Goal: Task Accomplishment & Management: Contribute content

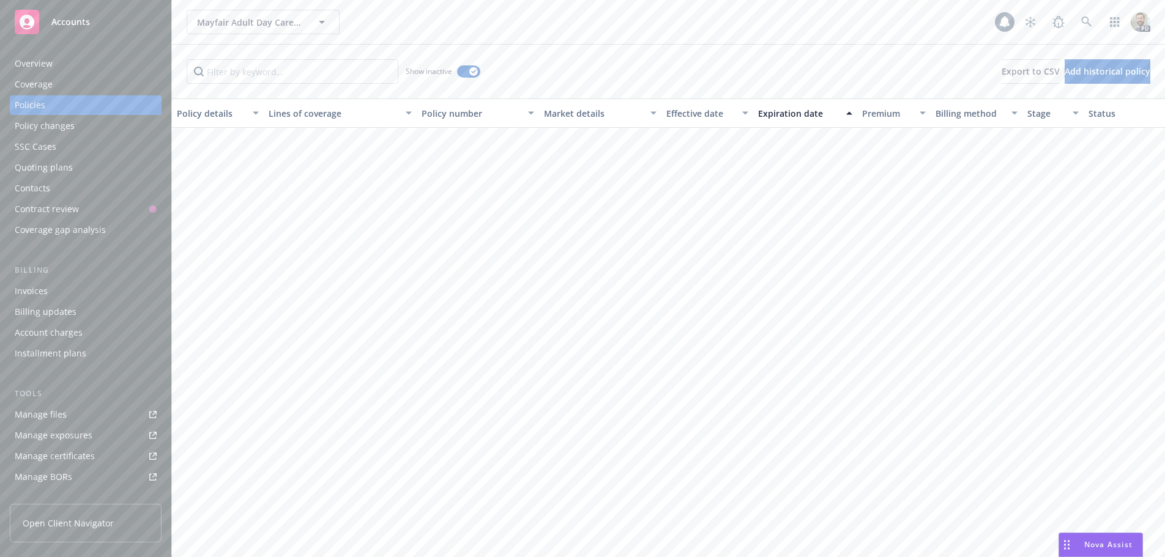
scroll to position [490, 0]
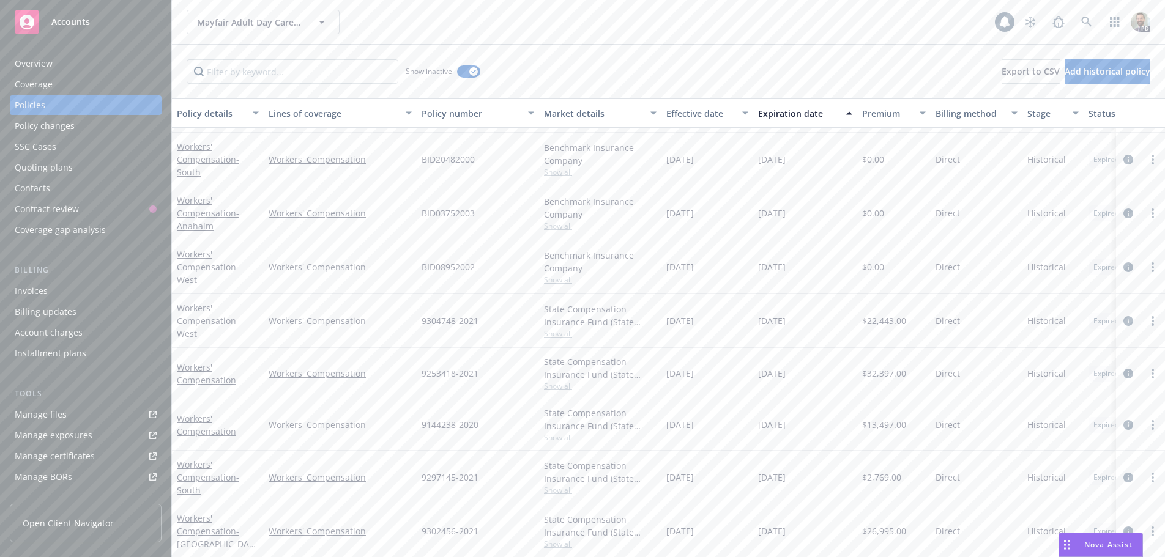
click at [1089, 543] on span "Nova Assist" at bounding box center [1108, 545] width 48 height 10
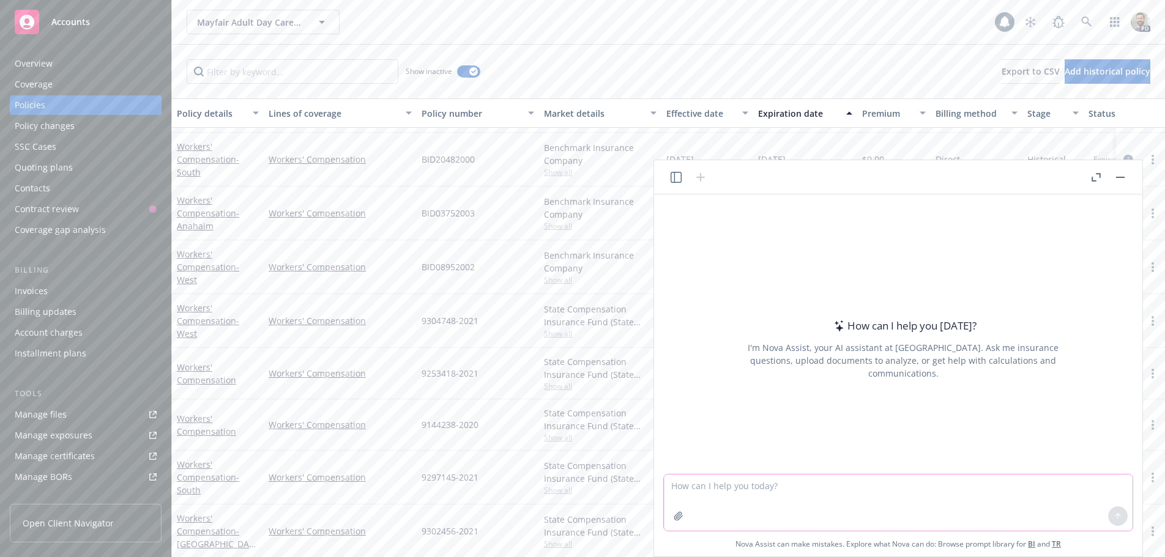
click at [710, 487] on textarea at bounding box center [898, 503] width 469 height 56
click at [818, 484] on textarea "what does a general liability" at bounding box center [898, 503] width 469 height 56
click at [789, 485] on textarea "what does a general liability" at bounding box center [898, 503] width 469 height 56
type textarea "what does a general liability policy for a general contractor cover?"
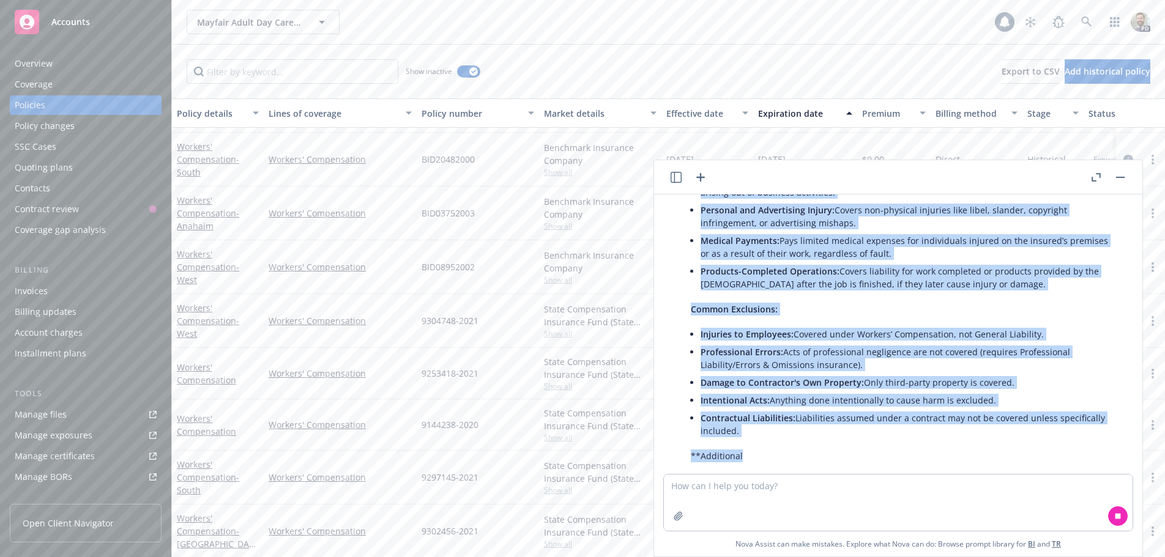
scroll to position [187, 0]
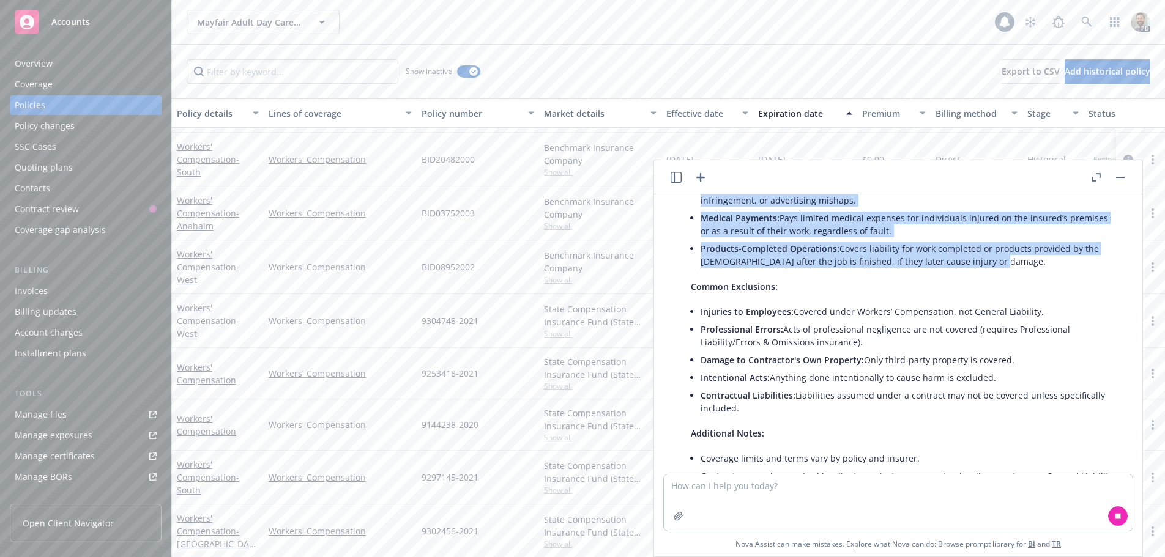
drag, startPoint x: 691, startPoint y: 253, endPoint x: 998, endPoint y: 262, distance: 306.7
click at [998, 262] on div "A General Liability Policy for a general contractor is designed to protect agai…" at bounding box center [903, 298] width 449 height 489
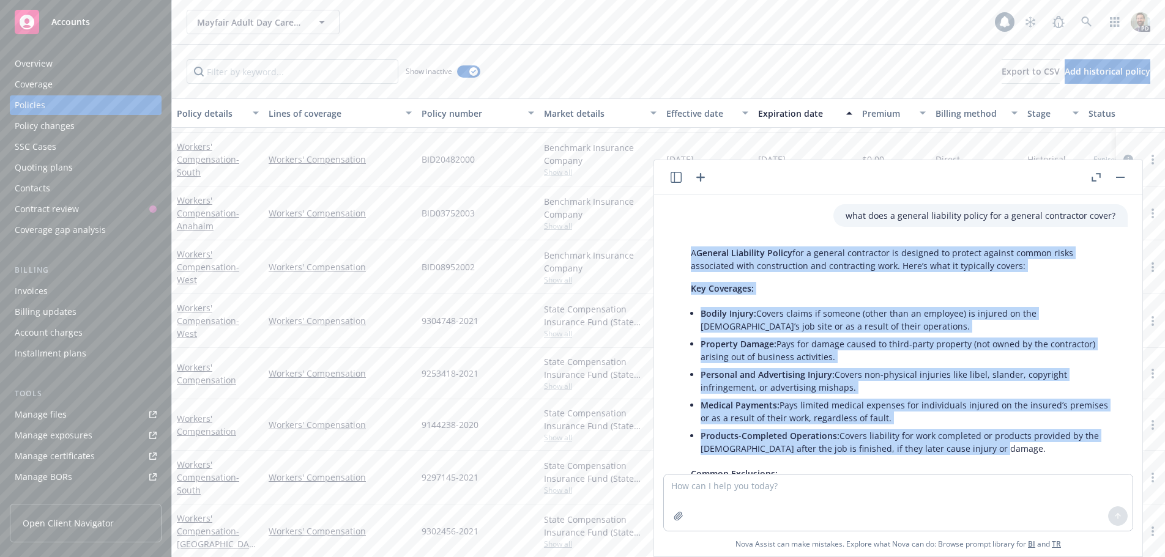
copy div "A General Liability Policy for a general contractor is designed to protect agai…"
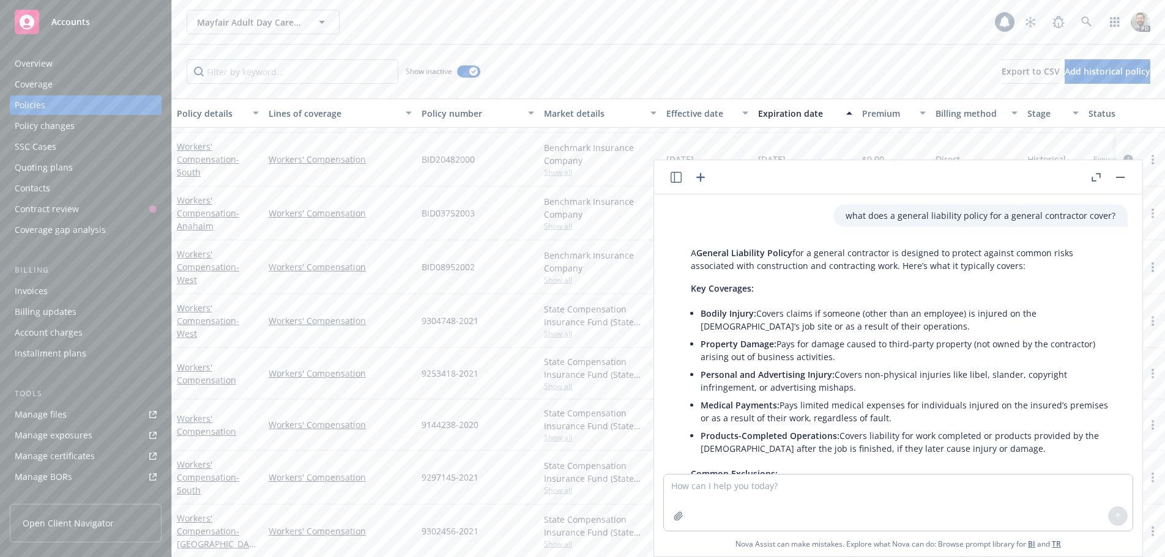
click at [642, 50] on div "Show inactive Export to CSV Add historical policy" at bounding box center [668, 72] width 993 height 54
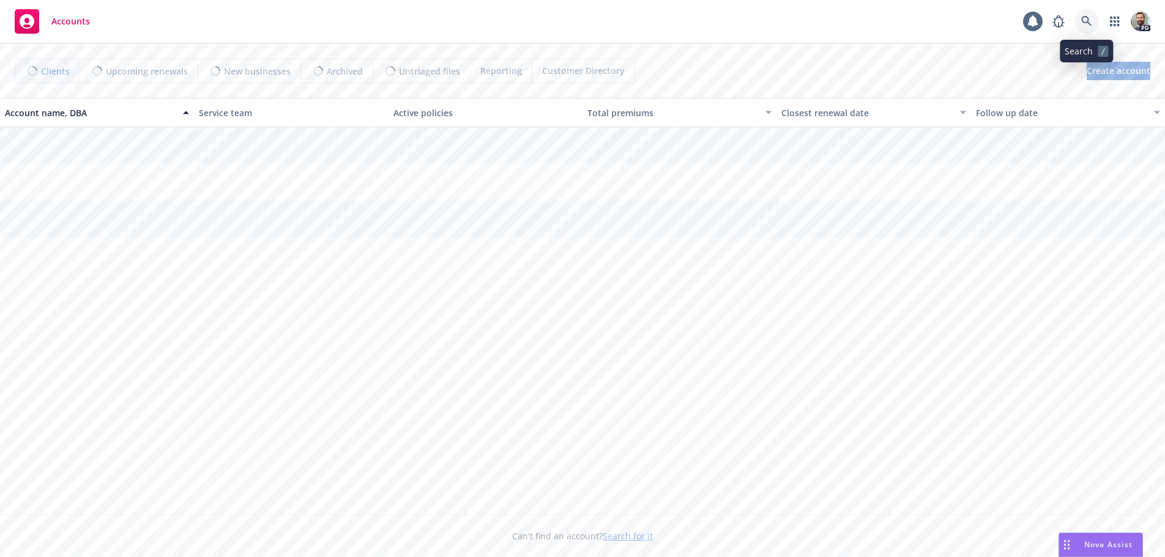
click at [1087, 20] on icon at bounding box center [1086, 21] width 11 height 11
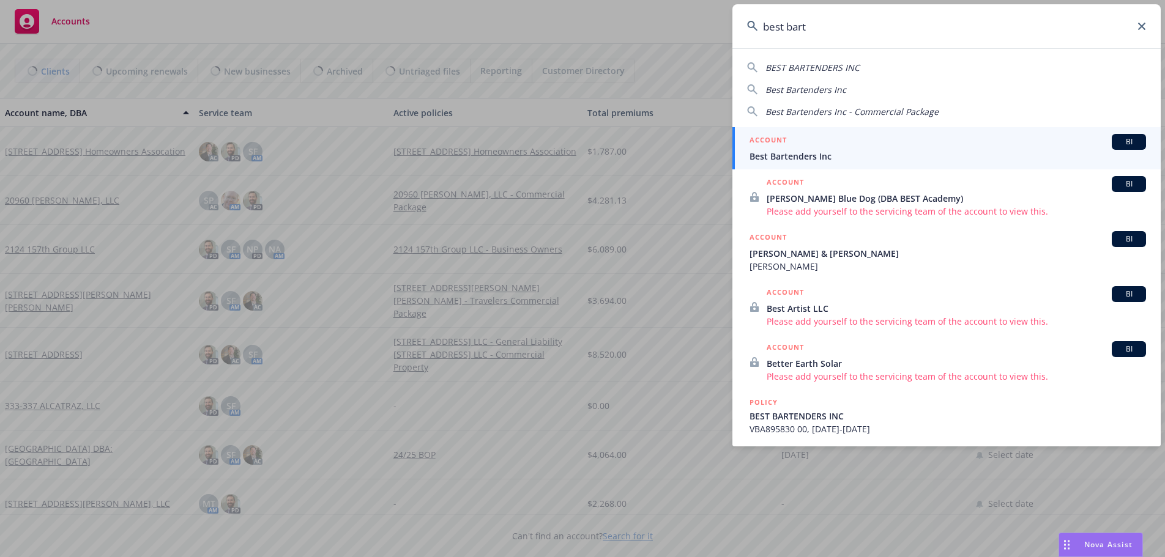
type input "best bart"
click at [786, 149] on div "ACCOUNT BI" at bounding box center [948, 142] width 397 height 16
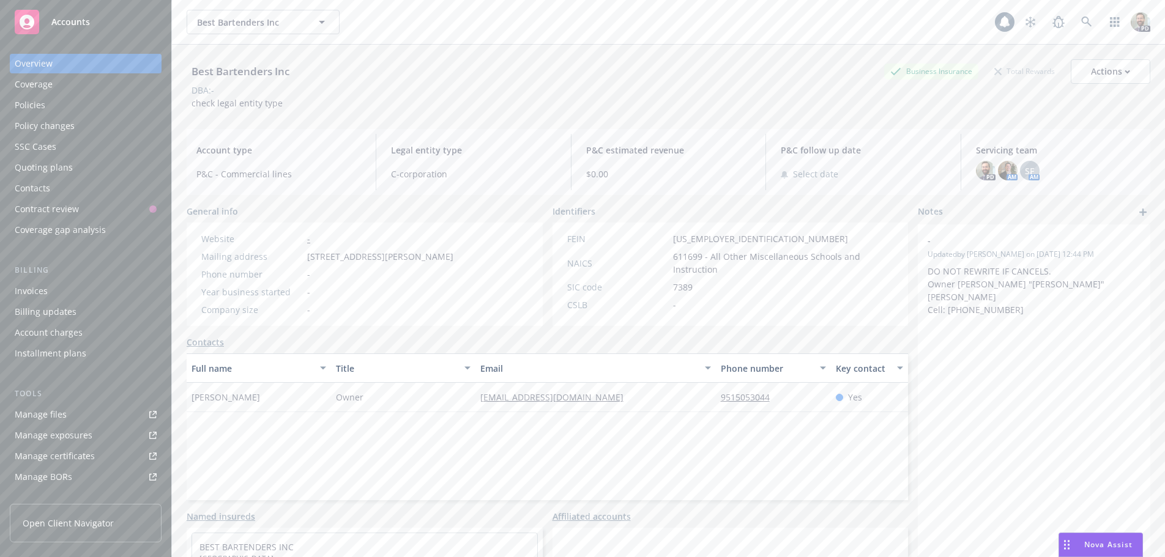
click at [64, 106] on div "Policies" at bounding box center [86, 105] width 142 height 20
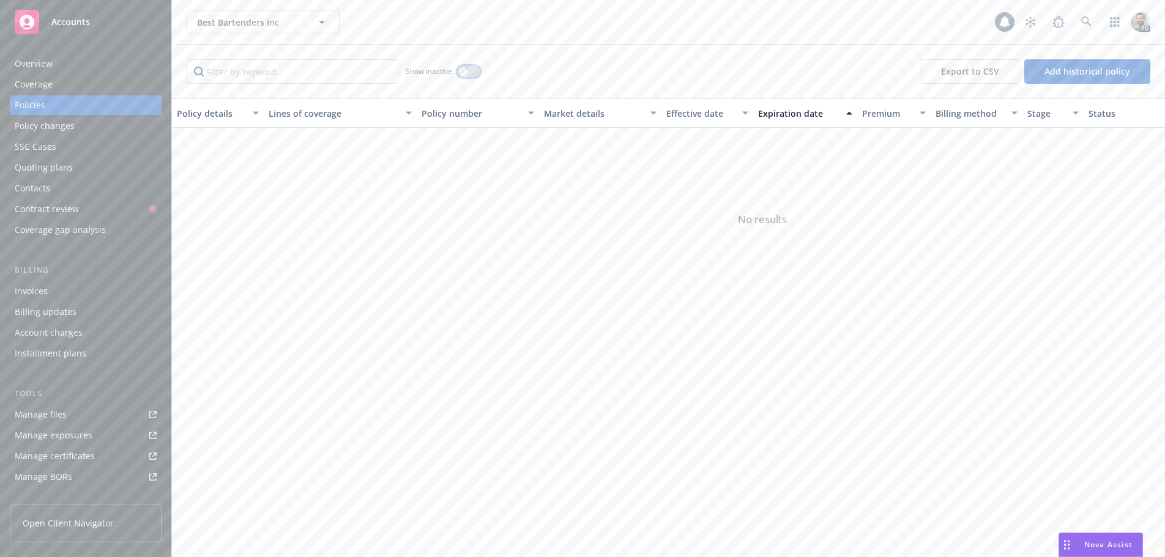
click at [471, 72] on button "button" at bounding box center [468, 71] width 23 height 12
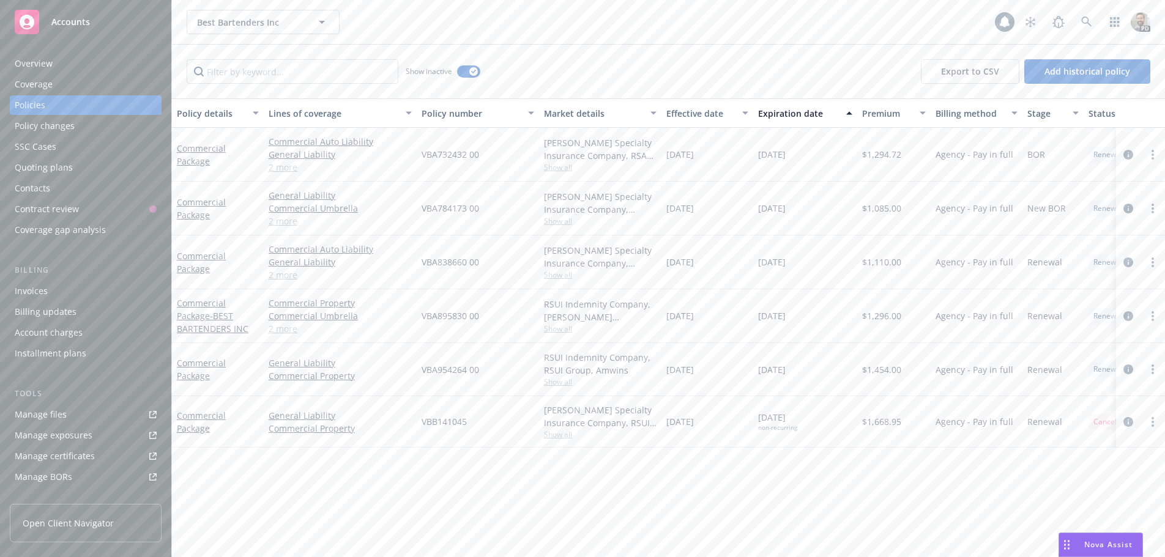
drag, startPoint x: 664, startPoint y: 420, endPoint x: 713, endPoint y: 425, distance: 49.1
click at [713, 425] on div "12/12/2024" at bounding box center [708, 422] width 92 height 51
copy span "12/12/2024"
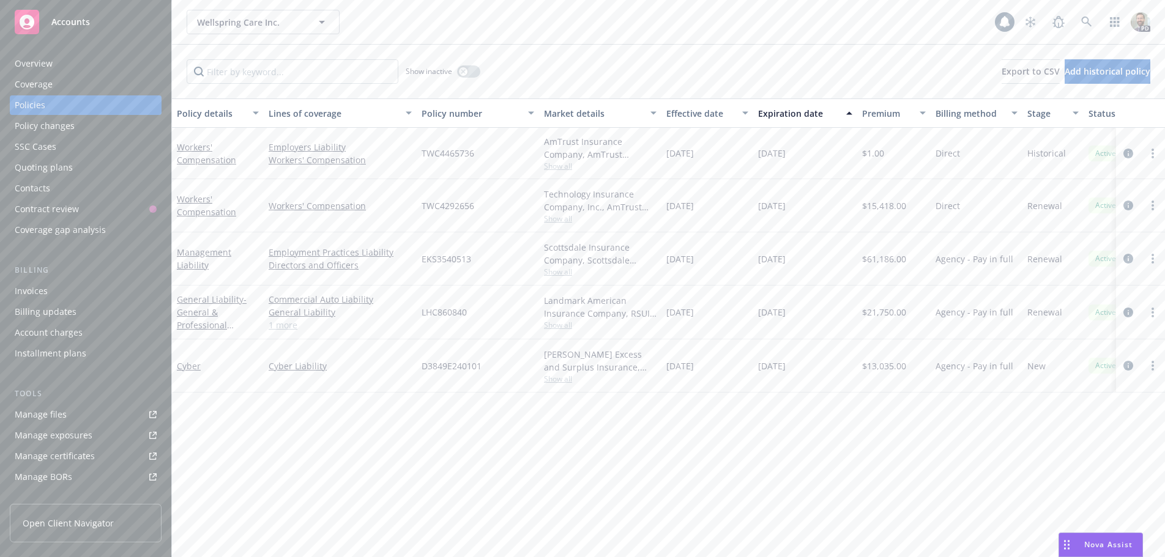
click at [35, 60] on div "Overview" at bounding box center [34, 64] width 38 height 20
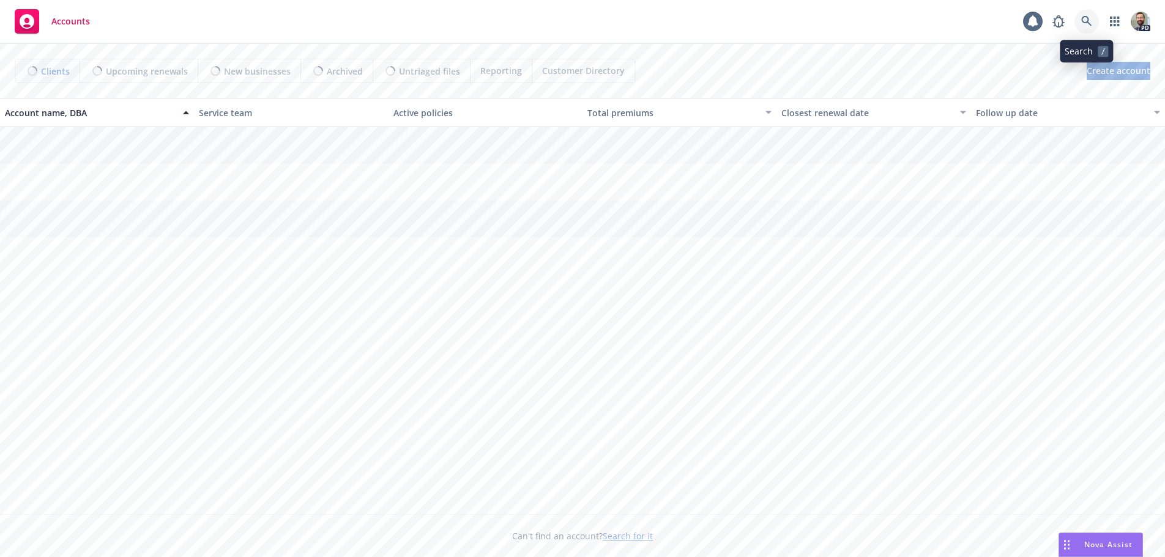
click at [1084, 22] on icon at bounding box center [1086, 21] width 10 height 10
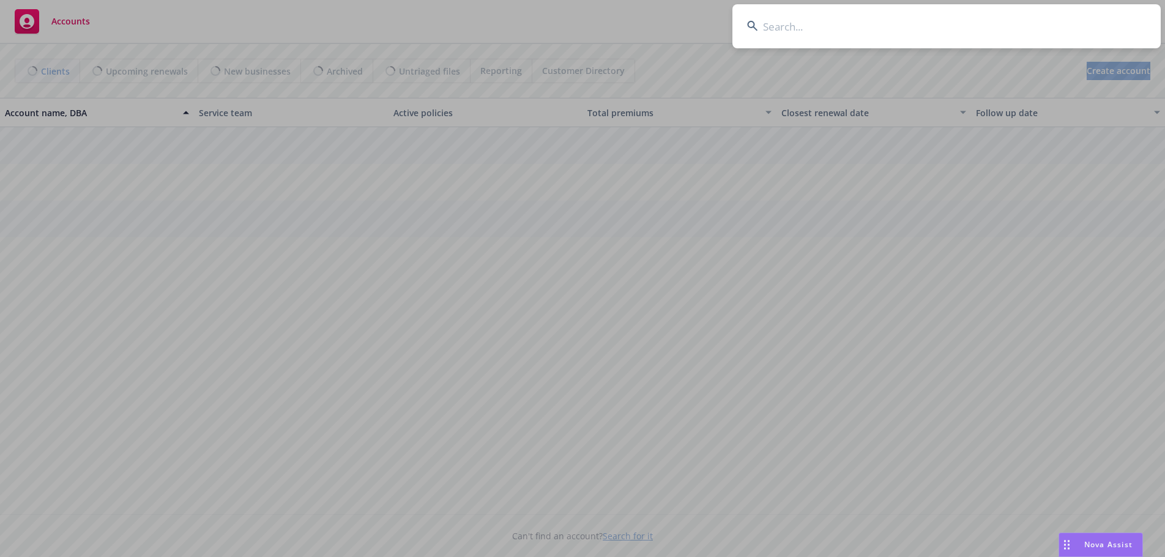
click at [1065, 26] on input at bounding box center [946, 26] width 428 height 44
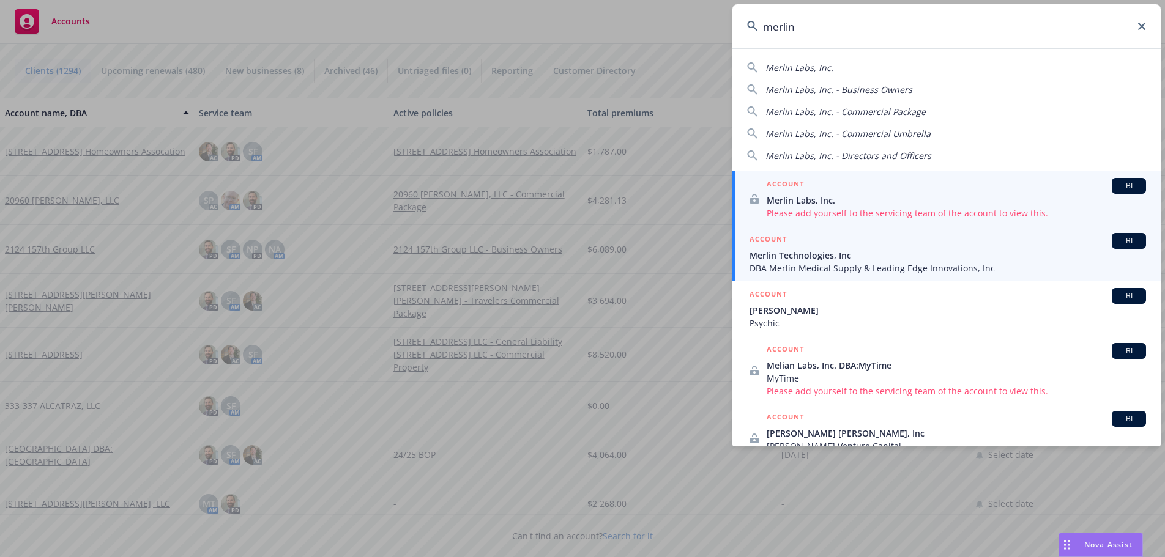
type input "merlin"
click at [770, 264] on span "DBA Merlin Medical Supply & Leading Edge Innovations, Inc" at bounding box center [948, 268] width 397 height 13
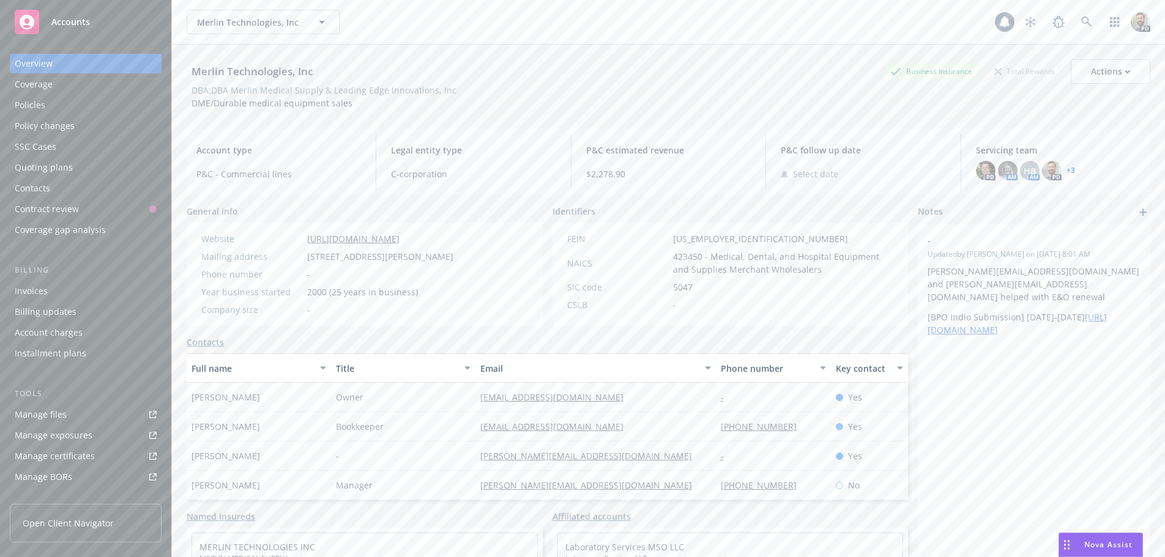
click at [40, 100] on div "Policies" at bounding box center [30, 105] width 31 height 20
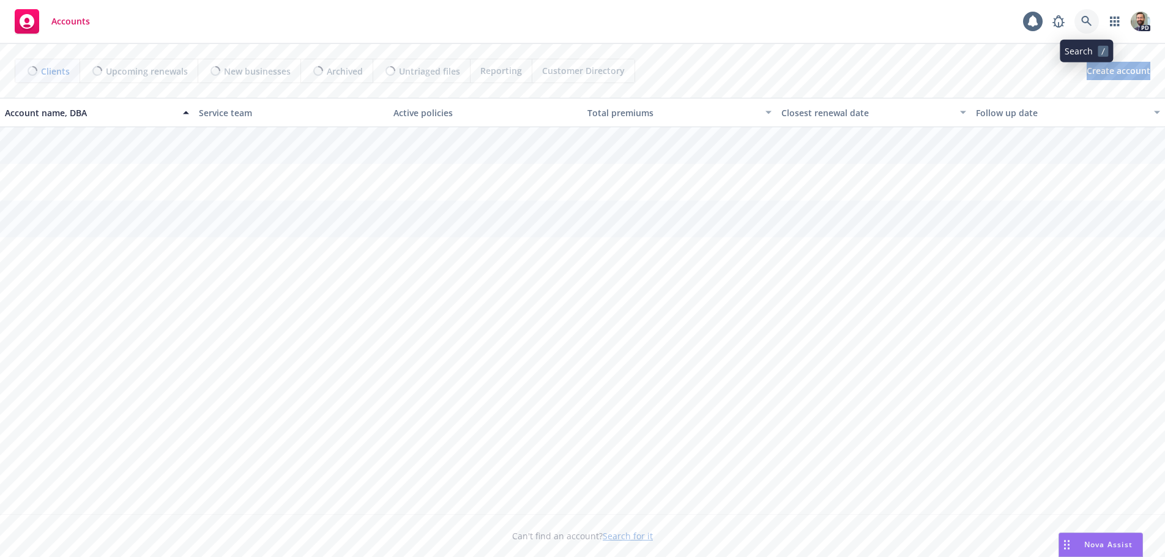
click at [1085, 23] on icon at bounding box center [1086, 21] width 10 height 10
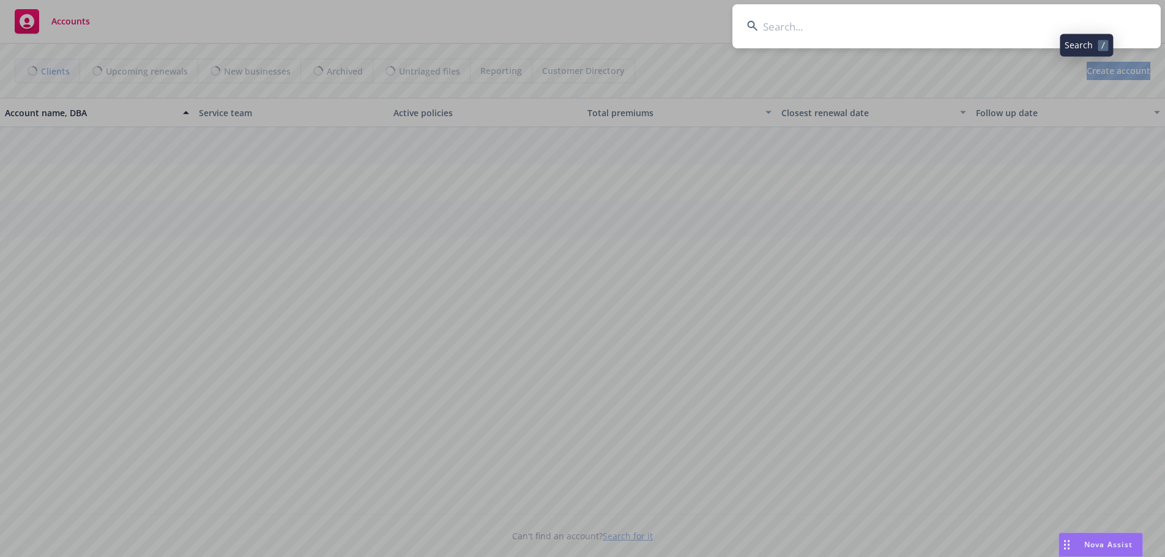
click at [1059, 27] on input at bounding box center [946, 26] width 428 height 44
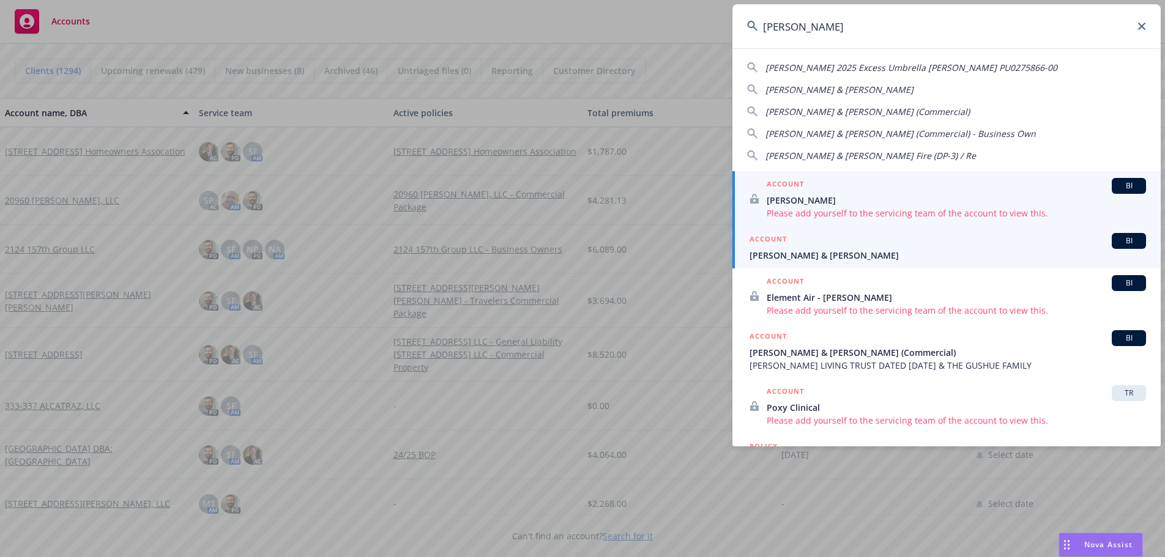
type input "[PERSON_NAME]"
click at [776, 251] on span "[PERSON_NAME] & [PERSON_NAME]" at bounding box center [948, 255] width 397 height 13
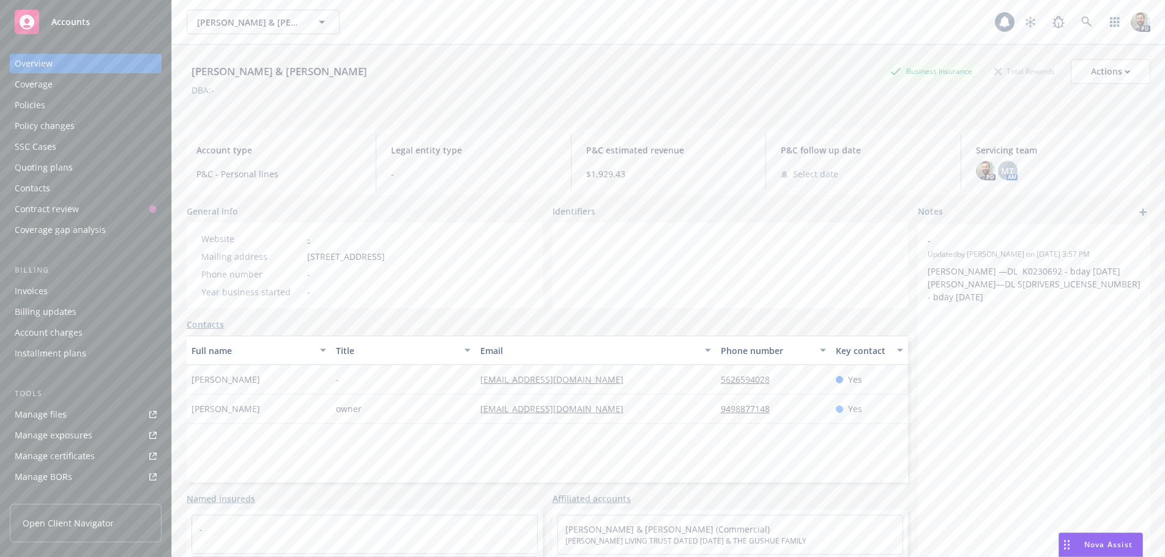
click at [35, 104] on div "Policies" at bounding box center [30, 105] width 31 height 20
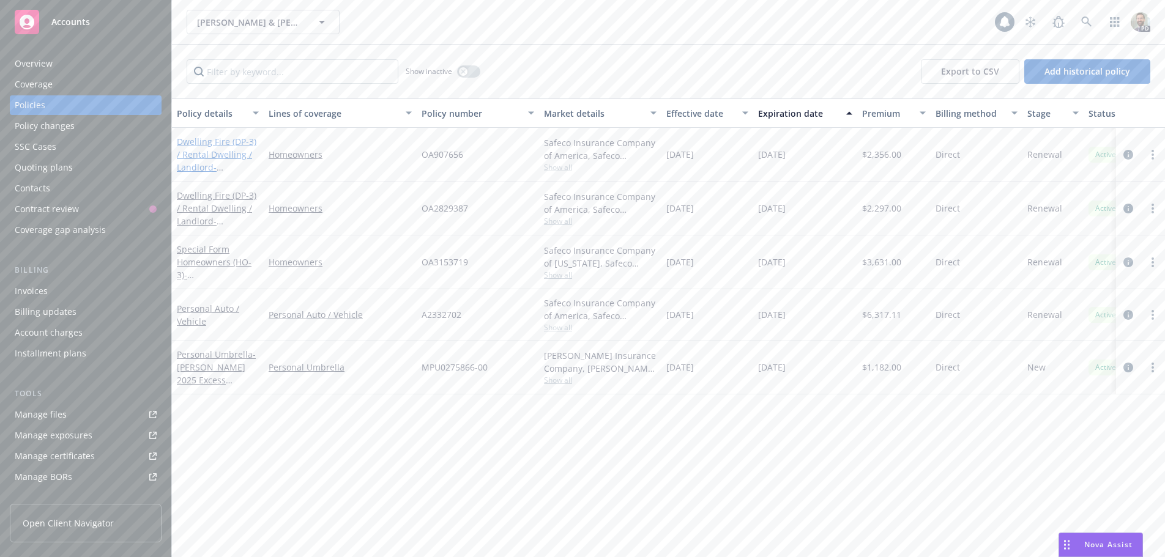
click at [201, 141] on link "Dwelling Fire (DP-3) / Rental Dwelling / Landlord - 2108 E ALMONT AVE ANAHEIM, …" at bounding box center [217, 161] width 80 height 50
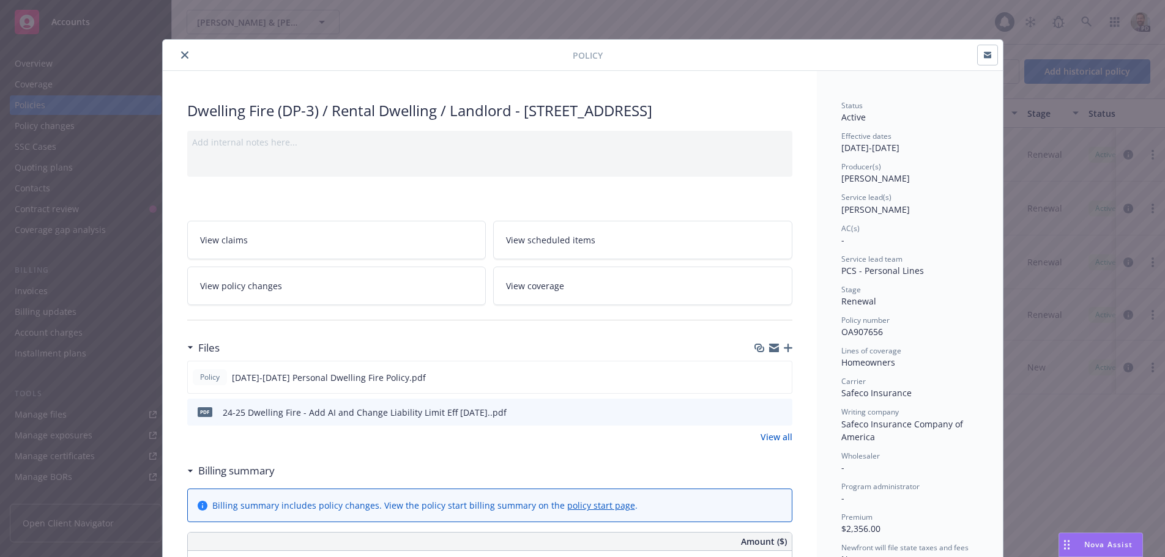
drag, startPoint x: 521, startPoint y: 111, endPoint x: 546, endPoint y: 125, distance: 28.2
click at [546, 121] on div "Dwelling Fire (DP-3) / Rental Dwelling / Landlord - 2108 E ALMONT AVE ANAHEIM, …" at bounding box center [489, 110] width 605 height 21
copy div "2108 E ALMONT AVE ANAHEIM, CA 92806-5110"
drag, startPoint x: 837, startPoint y: 334, endPoint x: 881, endPoint y: 332, distance: 44.1
click at [881, 332] on div "Policy number OA907656" at bounding box center [909, 326] width 137 height 23
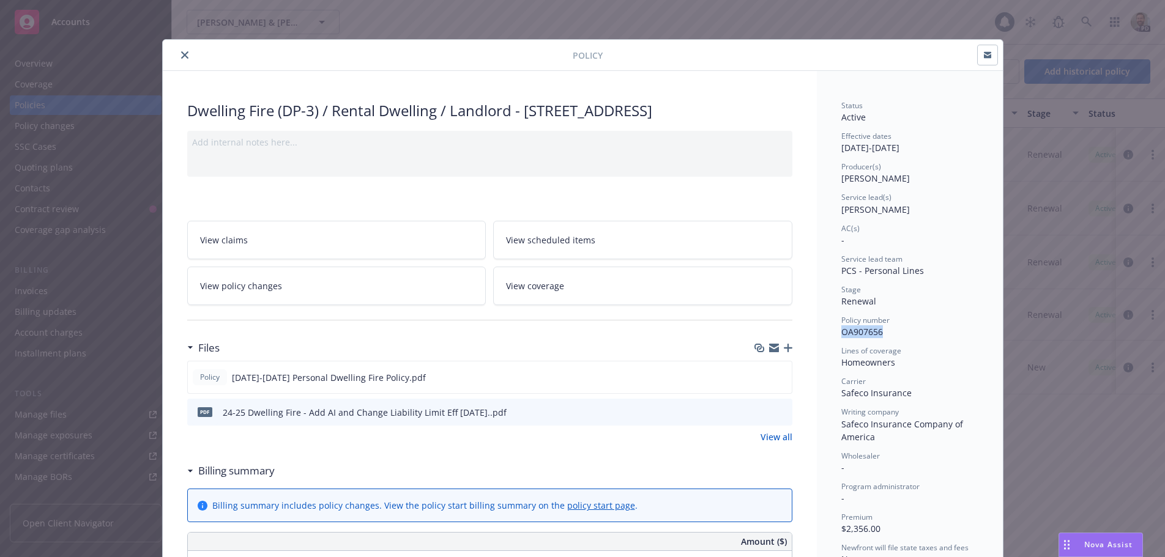
copy span "OA907656"
drag, startPoint x: 522, startPoint y: 107, endPoint x: 532, endPoint y: 124, distance: 19.2
click at [532, 121] on div "Dwelling Fire (DP-3) / Rental Dwelling / Landlord - 2108 E ALMONT AVE ANAHEIM, …" at bounding box center [489, 110] width 605 height 21
copy div "2108 E ALMONT AVE ANAHEIM, CA 92806-5110"
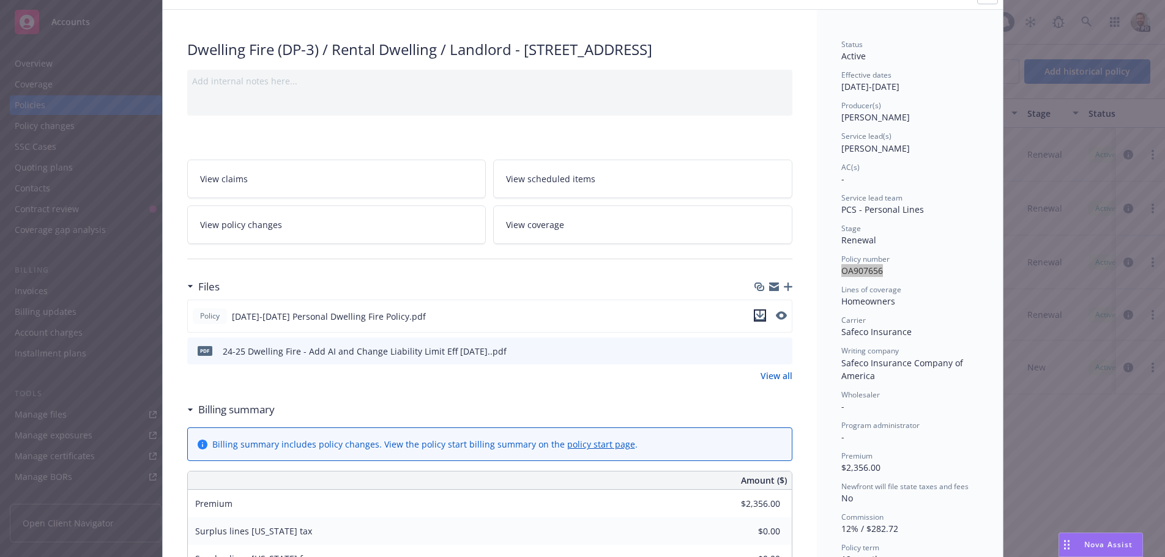
click at [755, 321] on icon "download file" at bounding box center [760, 316] width 10 height 10
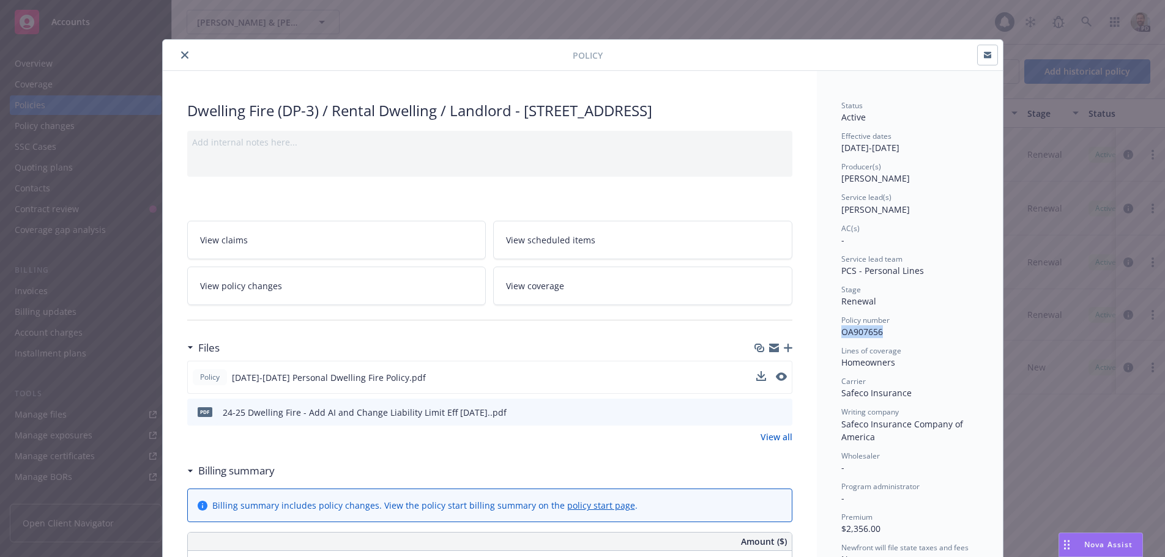
click at [181, 53] on icon "close" at bounding box center [184, 54] width 7 height 7
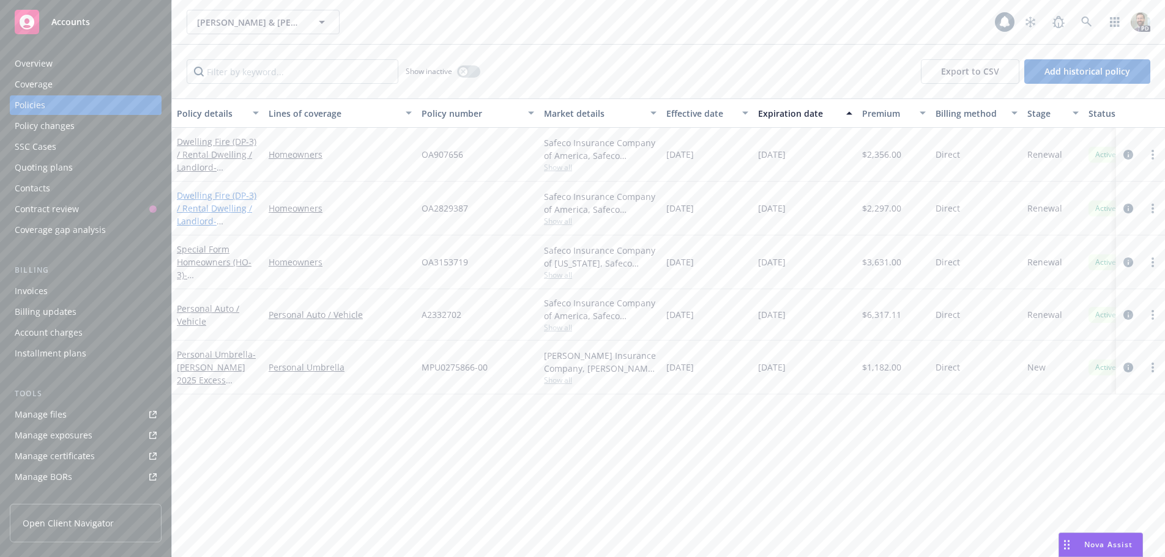
click at [204, 198] on link "Dwelling Fire (DP-3) / Rental Dwelling / Landlord - 2114 E ALMONT AVE ANAHEIM, …" at bounding box center [217, 215] width 80 height 50
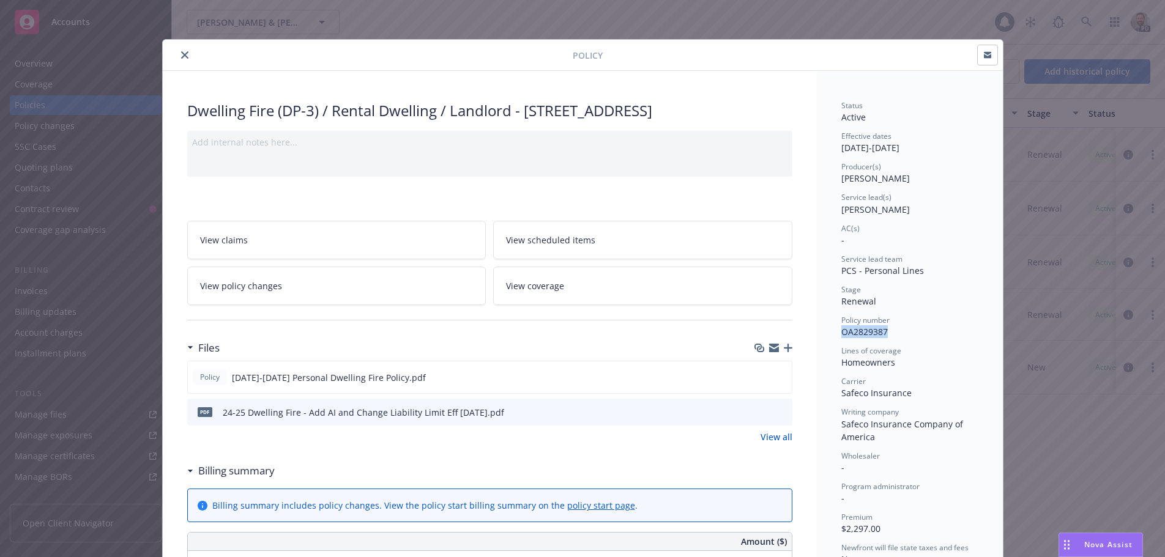
drag, startPoint x: 838, startPoint y: 334, endPoint x: 889, endPoint y: 334, distance: 51.4
click at [889, 334] on div "Policy number OA2829387" at bounding box center [909, 326] width 137 height 23
copy span "OA2829387"
drag, startPoint x: 523, startPoint y: 111, endPoint x: 531, endPoint y: 129, distance: 20.0
click at [531, 121] on div "Dwelling Fire (DP-3) / Rental Dwelling / Landlord - 2114 E ALMONT AVE ANAHEIM, …" at bounding box center [489, 110] width 605 height 21
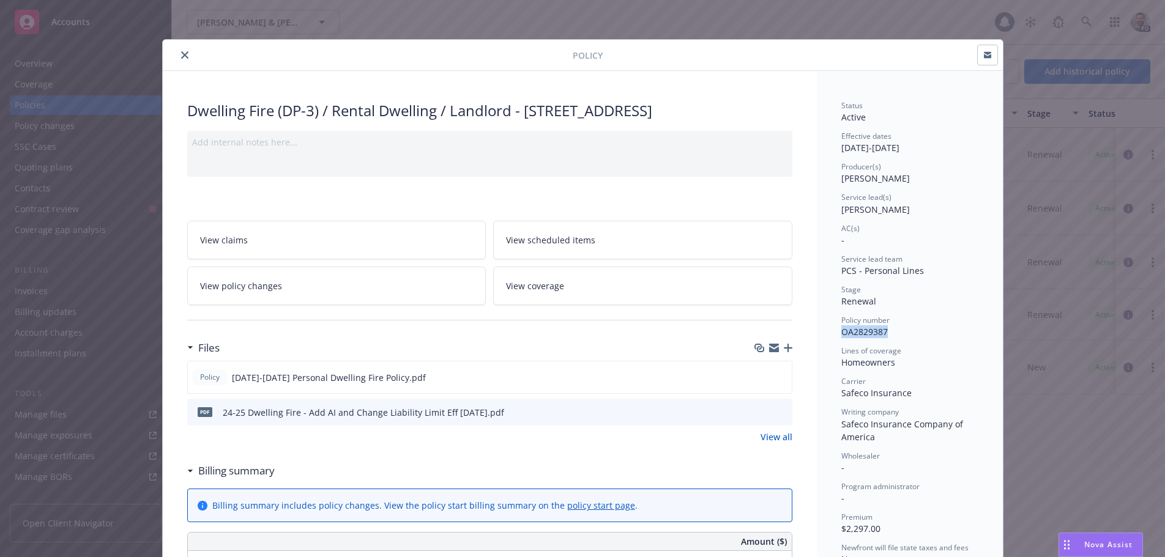
copy div "2114 E ALMONT AVE ANAHEIM, CA 92806-5112"
click at [755, 382] on icon "download file" at bounding box center [760, 377] width 10 height 10
click at [181, 55] on icon "close" at bounding box center [184, 54] width 7 height 7
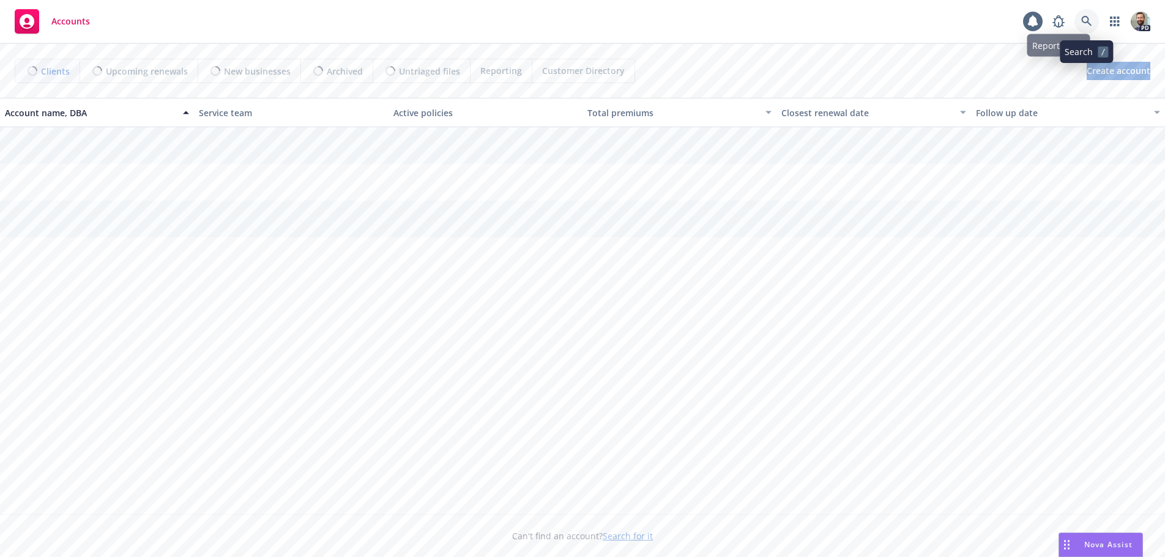
click at [1084, 22] on icon at bounding box center [1086, 21] width 10 height 10
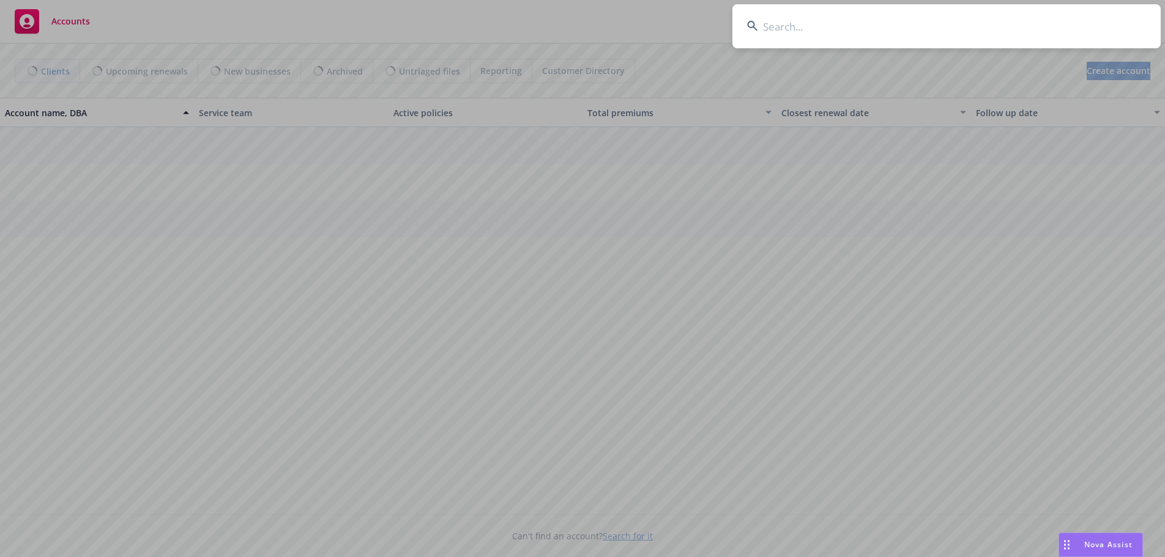
click at [1013, 22] on input at bounding box center [946, 26] width 428 height 44
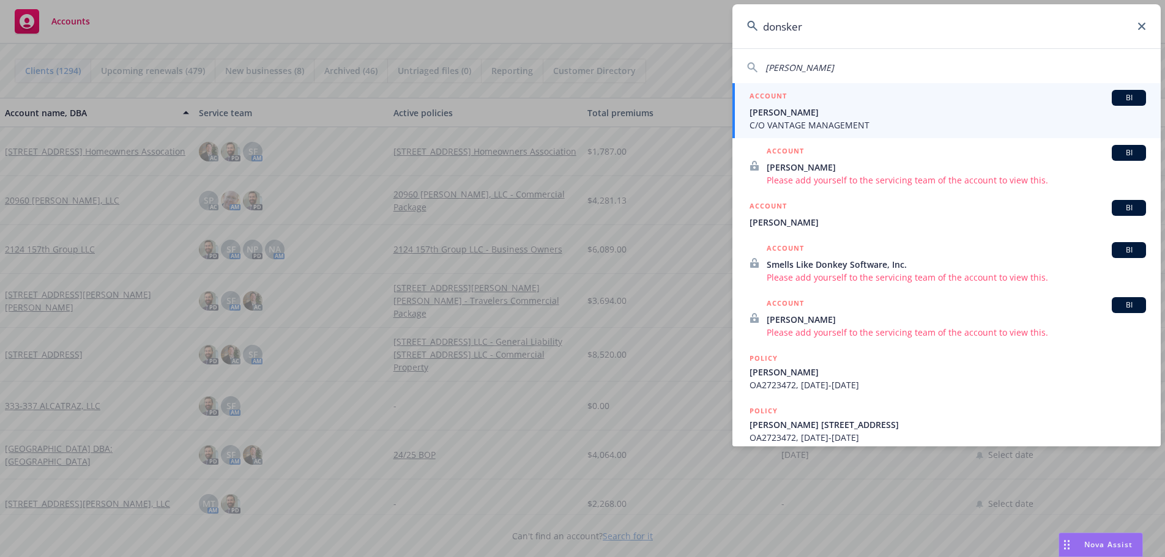
type input "donsker"
click at [778, 117] on span "Bettye Donsker" at bounding box center [948, 112] width 397 height 13
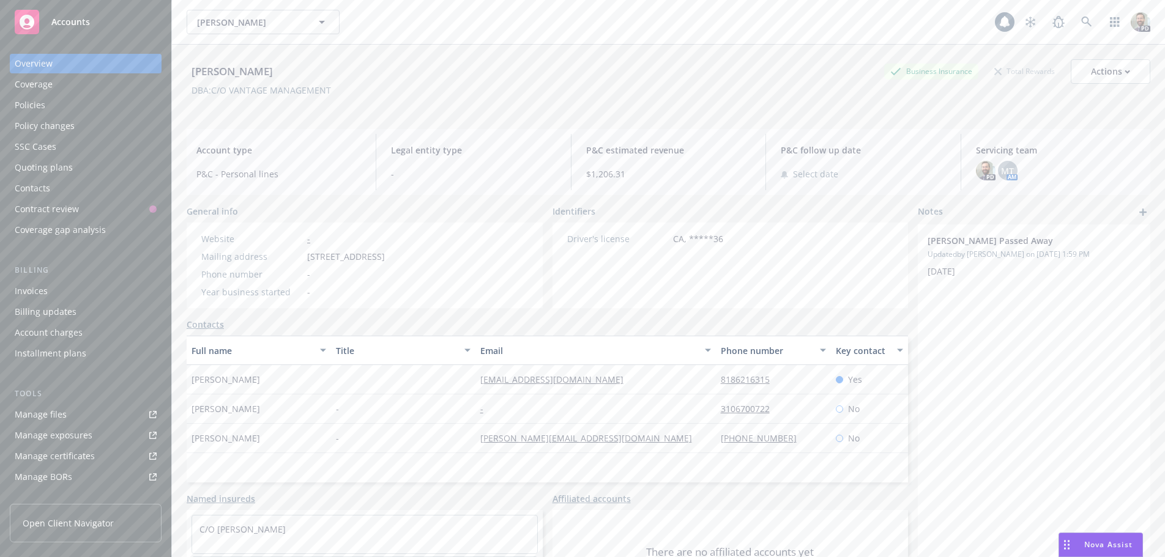
click at [49, 105] on div "Policies" at bounding box center [86, 105] width 142 height 20
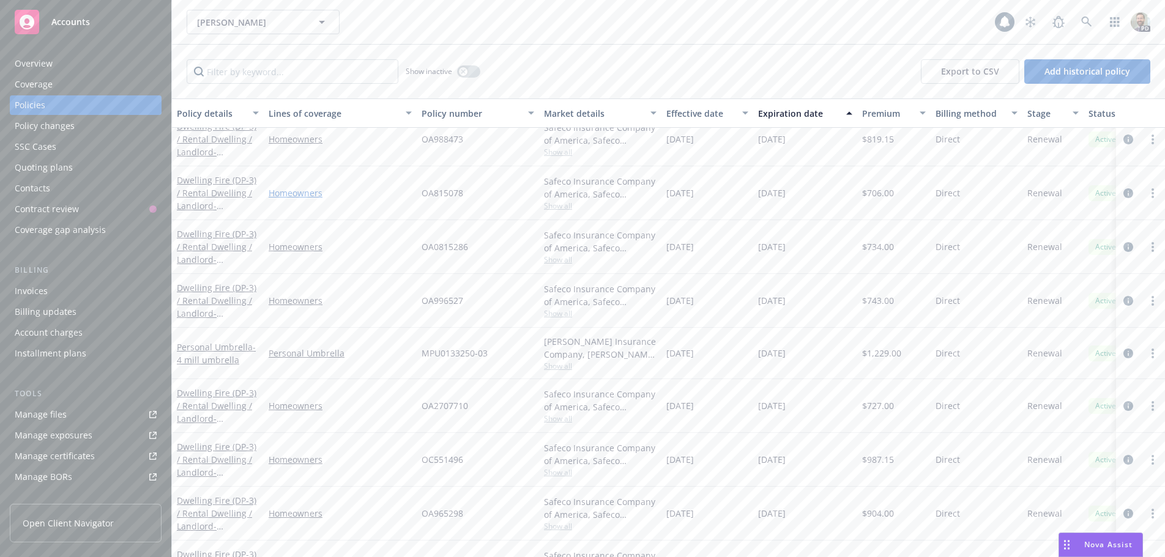
scroll to position [258, 0]
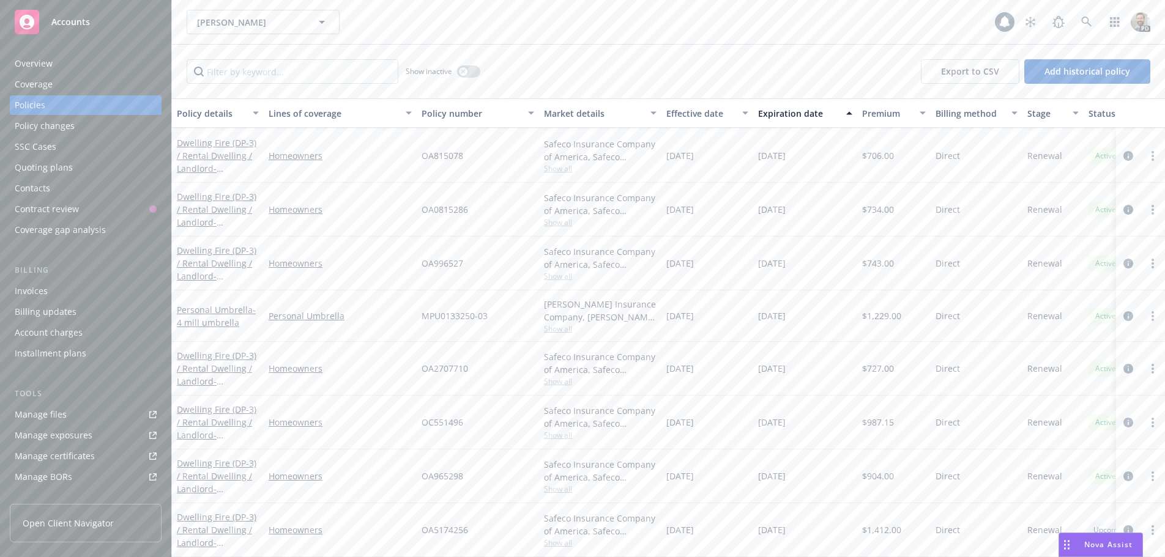
click at [45, 64] on div "Overview" at bounding box center [34, 64] width 38 height 20
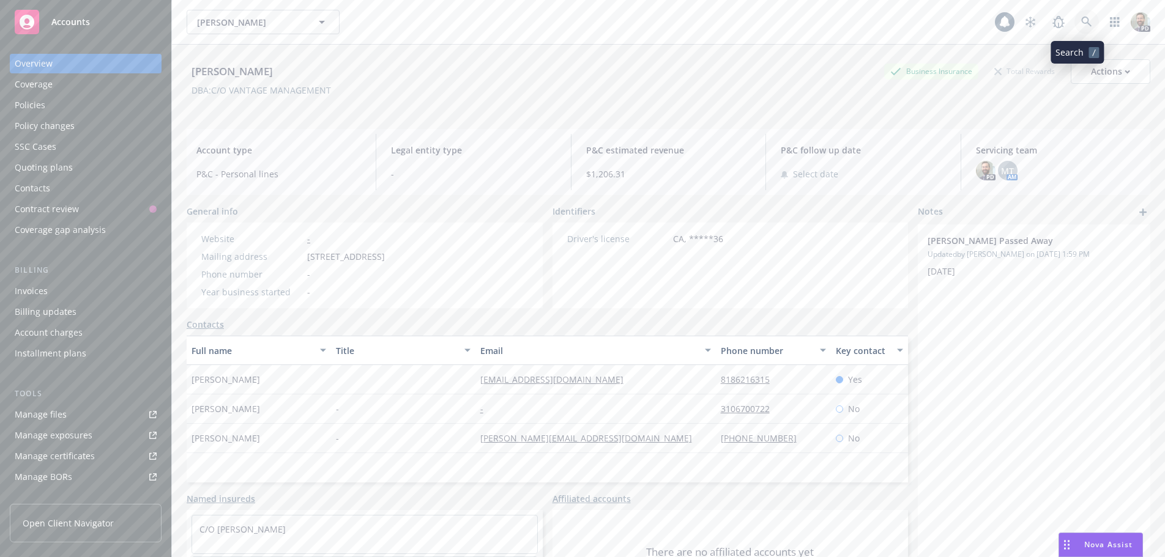
click at [1081, 20] on icon at bounding box center [1086, 22] width 10 height 10
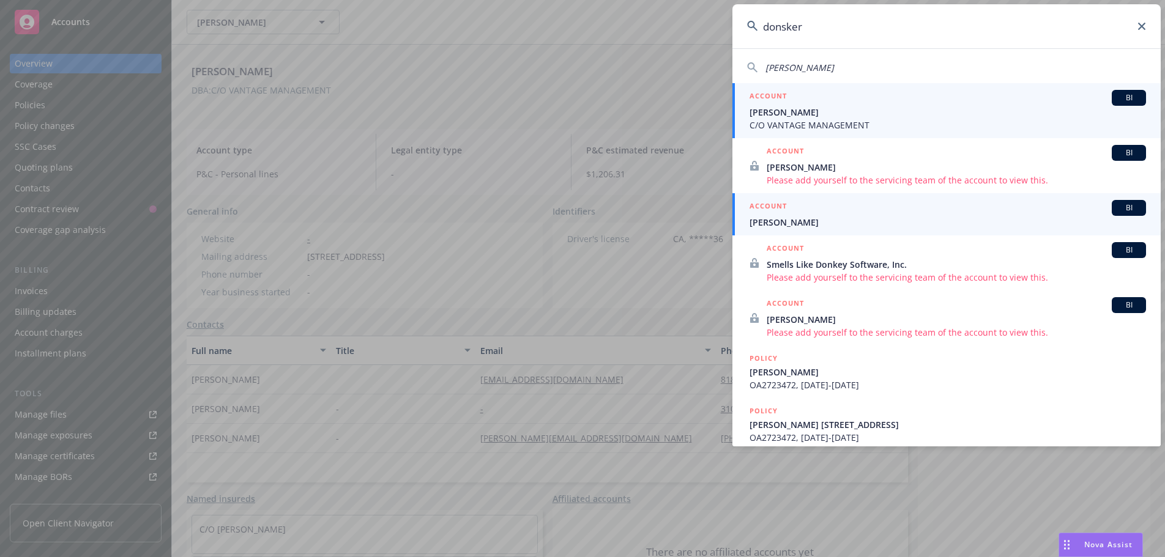
type input "donsker"
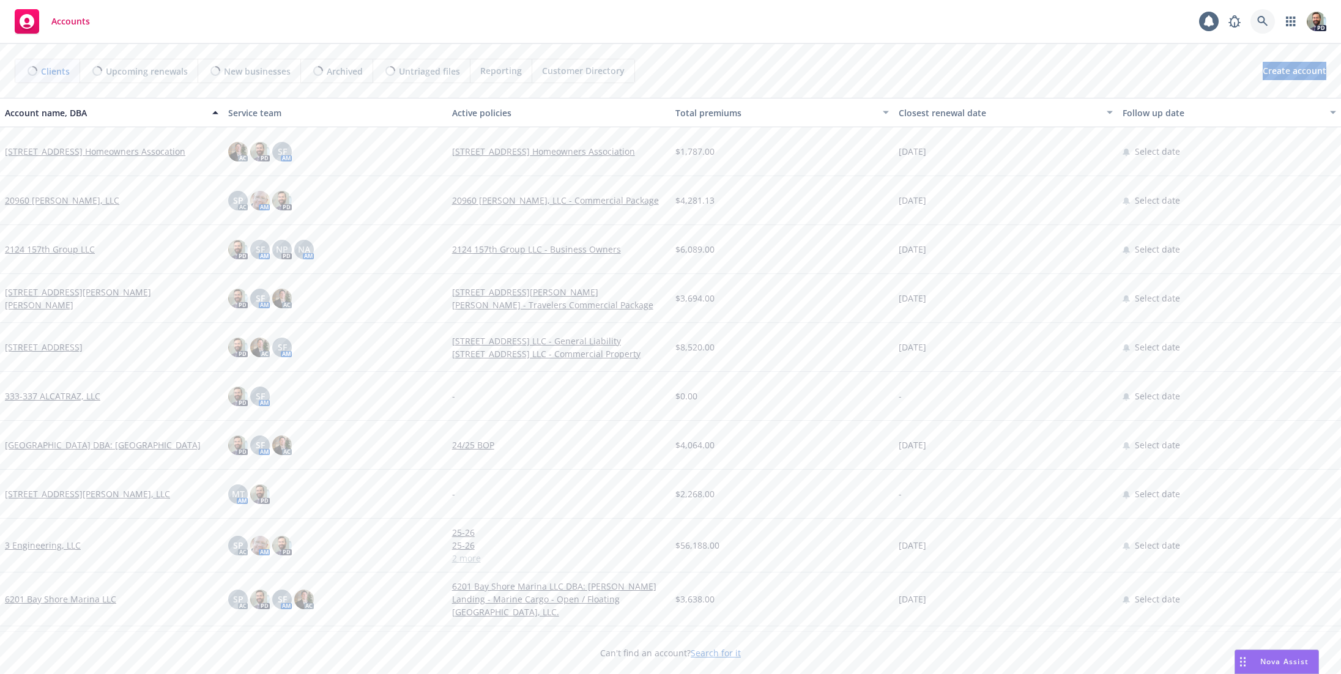
click at [1258, 23] on icon at bounding box center [1263, 21] width 11 height 11
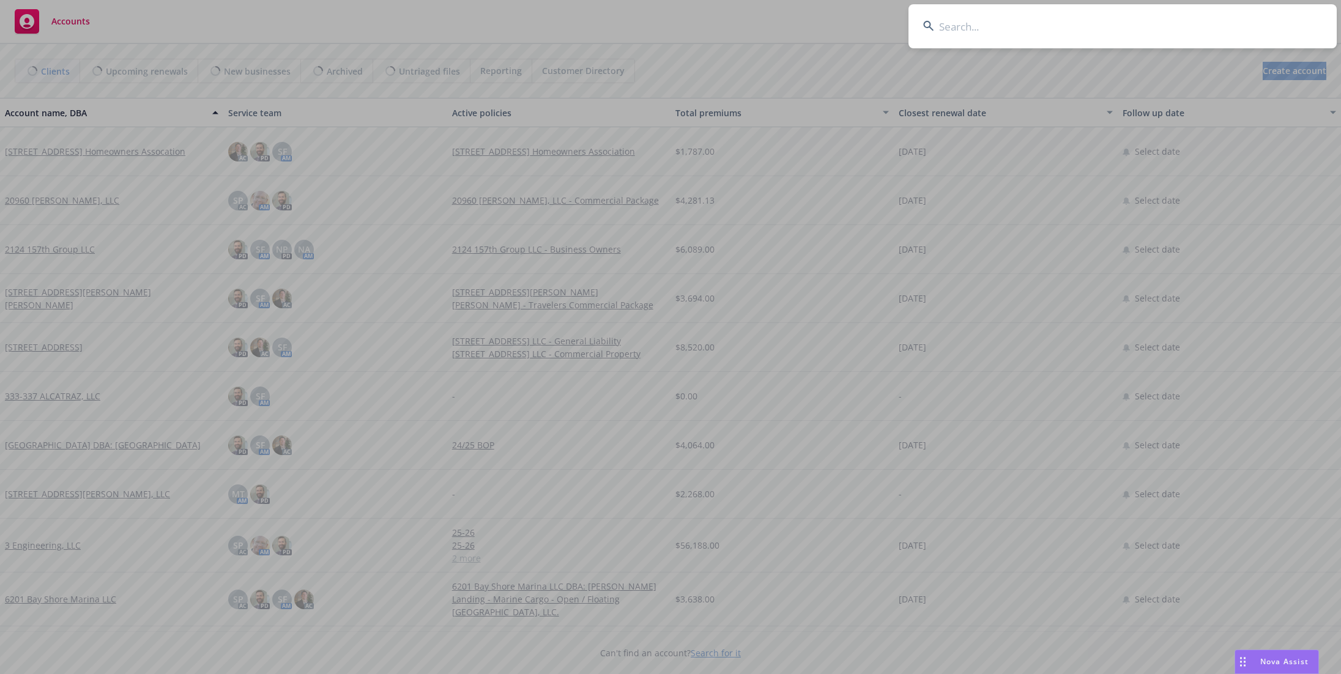
click at [1234, 29] on input at bounding box center [1123, 26] width 428 height 44
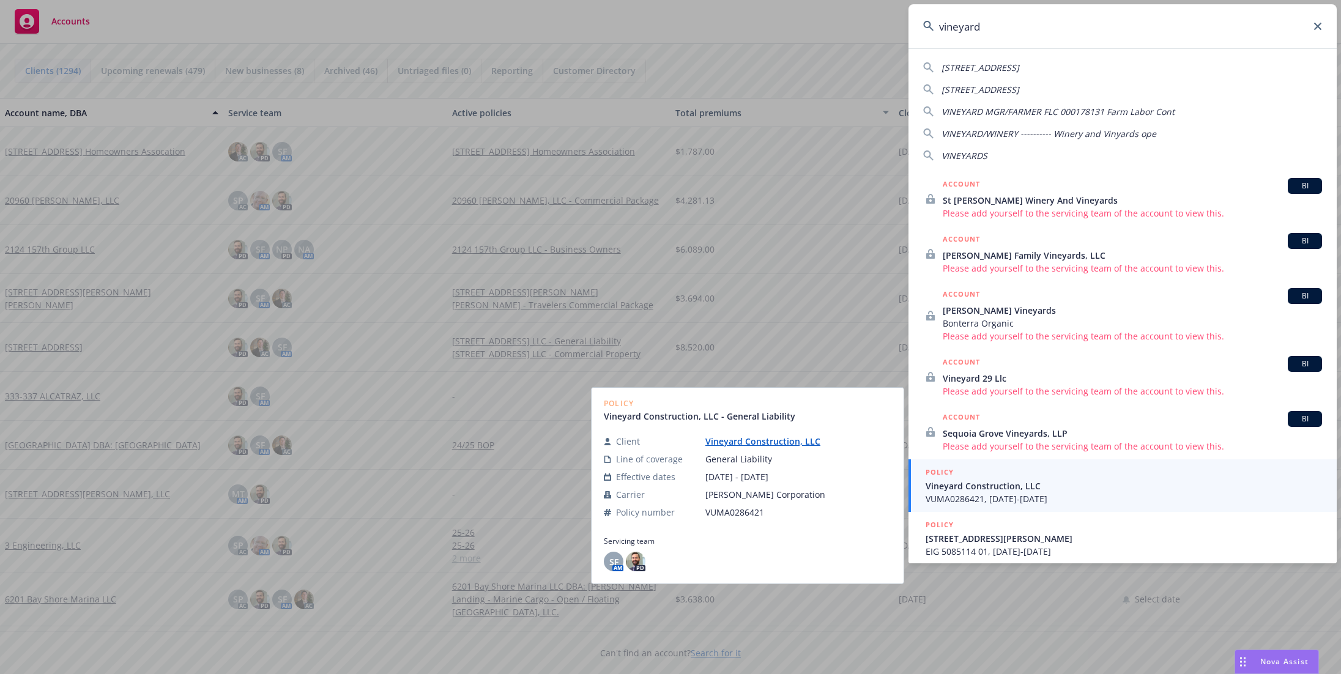
type input "vineyard"
click at [960, 488] on span "Vineyard Construction, LLC" at bounding box center [1124, 486] width 397 height 13
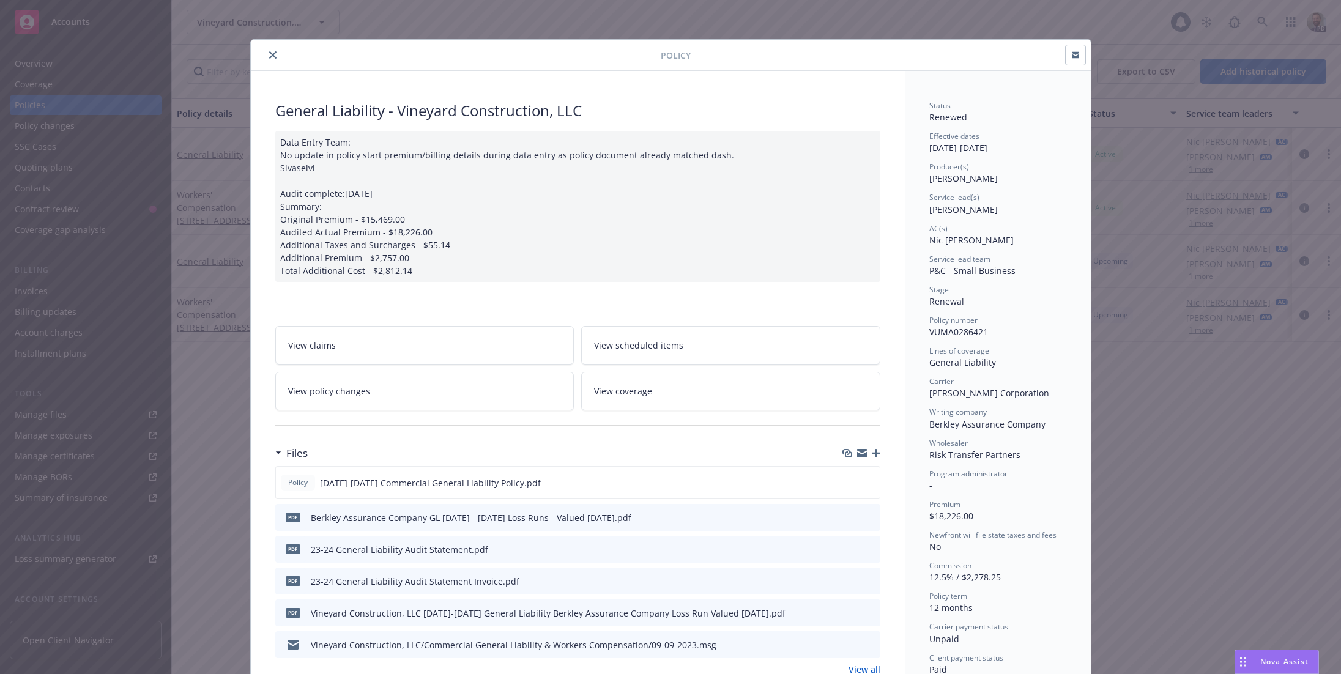
click at [269, 52] on icon "close" at bounding box center [272, 54] width 7 height 7
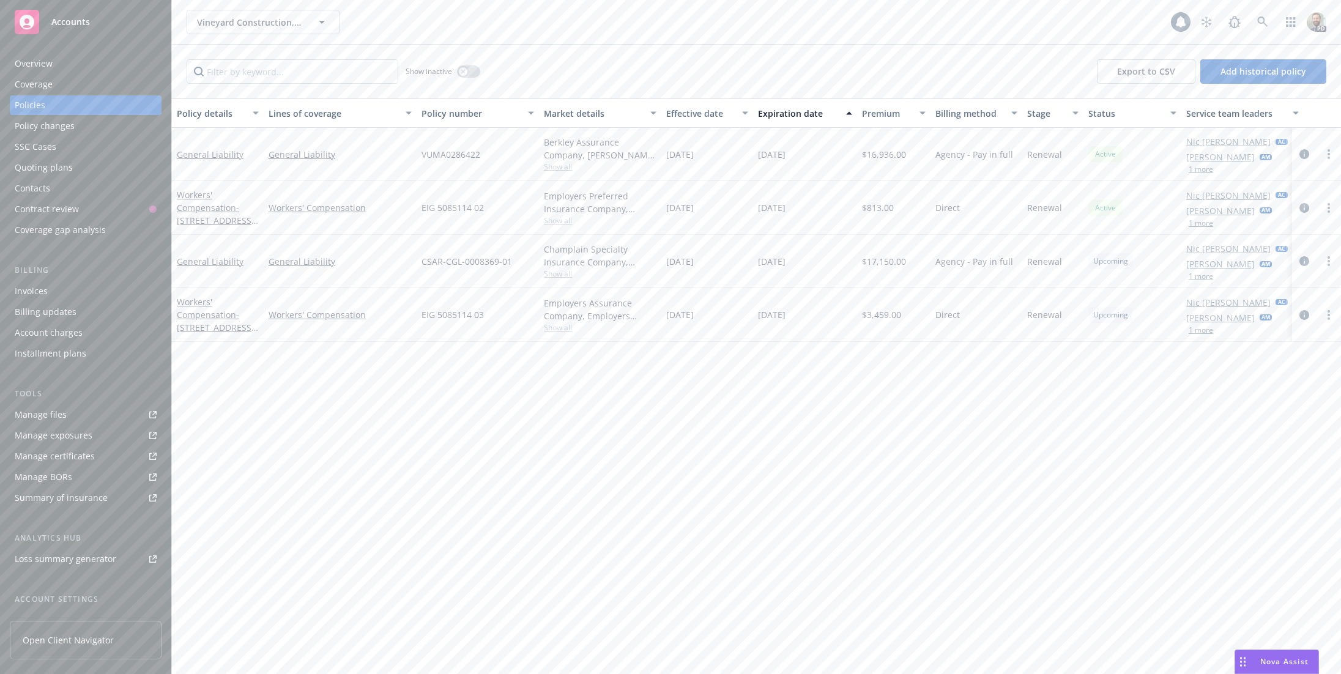
click at [51, 62] on div "Overview" at bounding box center [34, 64] width 38 height 20
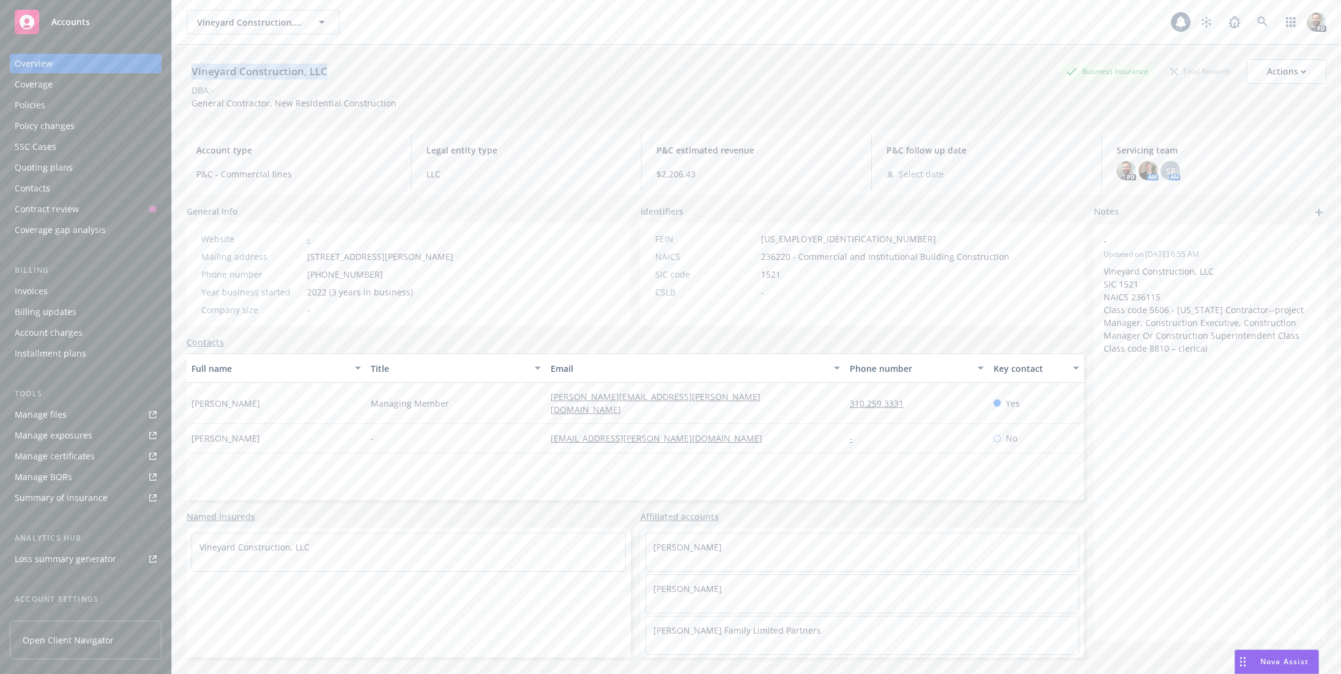
drag, startPoint x: 193, startPoint y: 71, endPoint x: 333, endPoint y: 71, distance: 140.1
click at [333, 71] on div "Vineyard Construction, LLC Business Insurance Total Rewards Actions" at bounding box center [757, 71] width 1140 height 24
copy div "Vineyard Construction, LLC"
click at [1288, 243] on icon "edit" at bounding box center [1293, 242] width 10 height 10
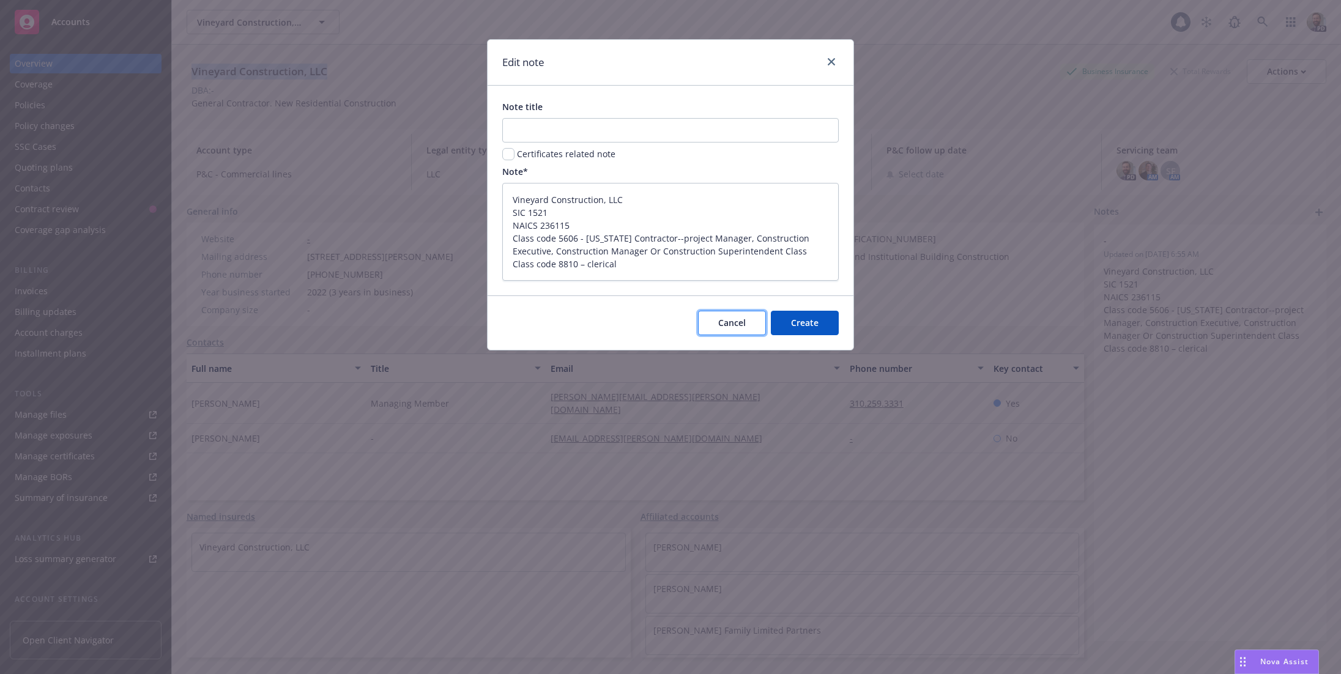
click at [728, 324] on span "Cancel" at bounding box center [732, 323] width 28 height 12
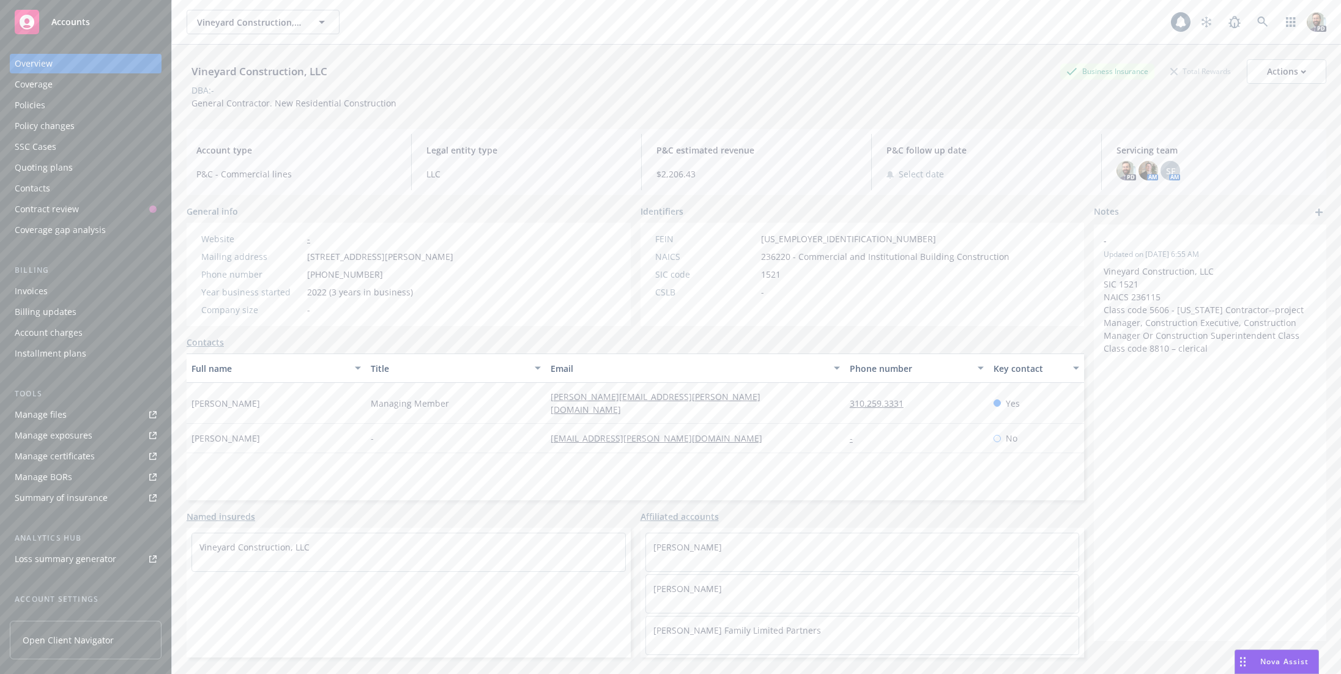
click at [1316, 213] on icon "add" at bounding box center [1319, 212] width 7 height 7
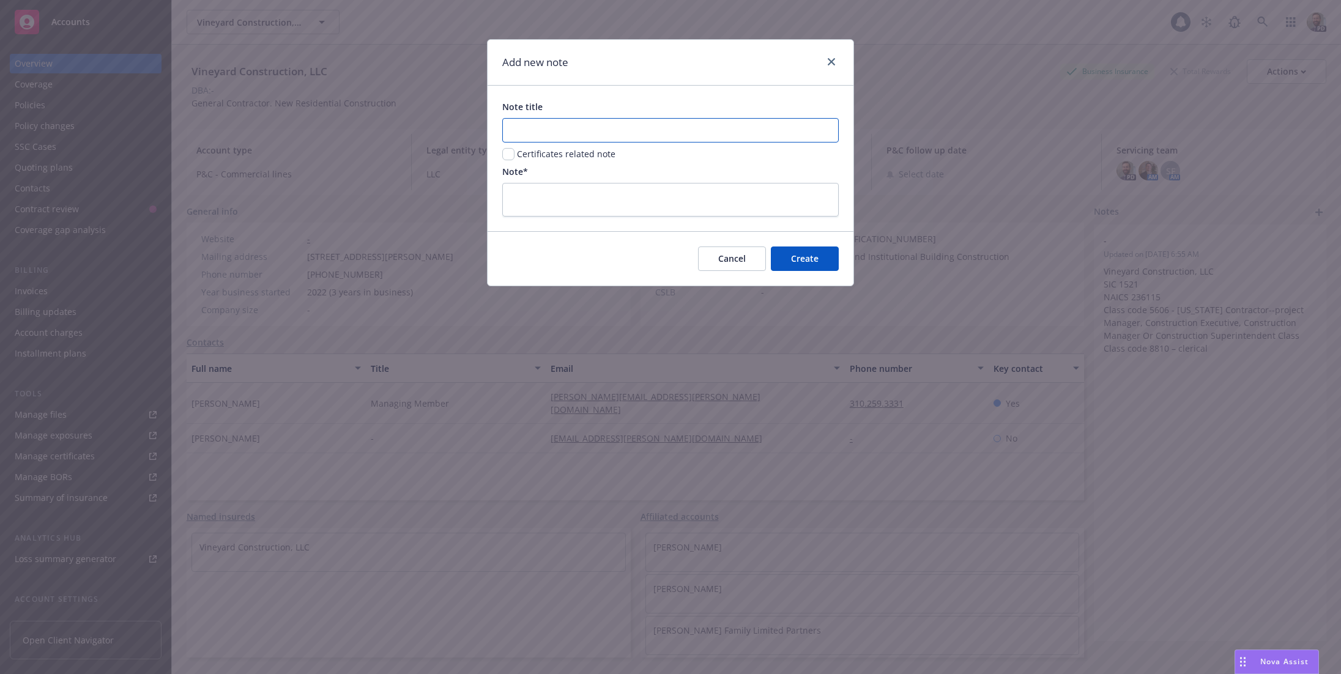
click at [540, 125] on input "Note title" at bounding box center [670, 130] width 337 height 24
click at [514, 190] on textarea at bounding box center [670, 200] width 337 height 34
paste textarea "[US_STATE] Contractors Board via email [EMAIL_ADDRESS][DOMAIN_NAME][US_STATE] .…"
type textarea "x"
type textarea "[US_STATE] Contractors Board via email [EMAIL_ADDRESS][DOMAIN_NAME][US_STATE] .…"
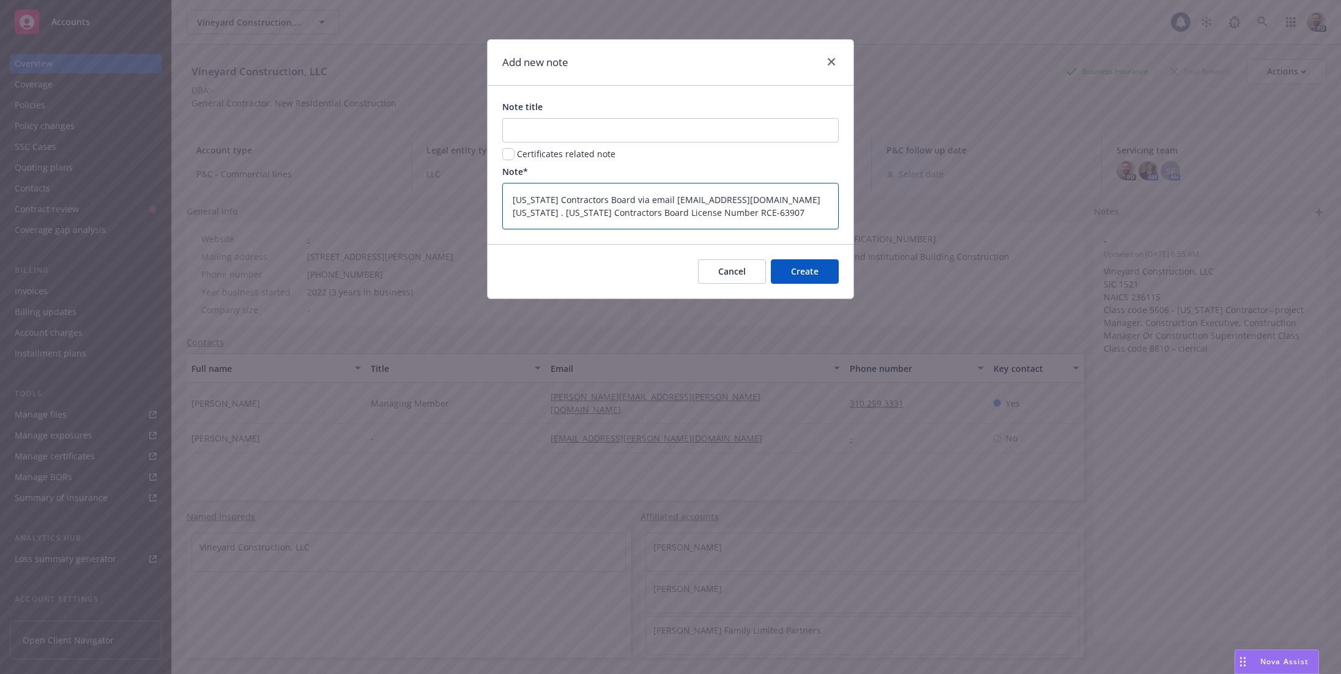
click at [741, 198] on textarea "[US_STATE] Contractors Board via email [EMAIL_ADDRESS][DOMAIN_NAME][US_STATE] .…" at bounding box center [670, 206] width 337 height 47
type textarea "x"
type textarea "[US_STATE] Contractors Board via email [EMAIL_ADDRESS][DOMAIN_NAME][US_STATE] […"
type textarea "x"
type textarea "[US_STATE] Contractors Board via email [EMAIL_ADDRESS][DOMAIN_NAME][US_STATE] […"
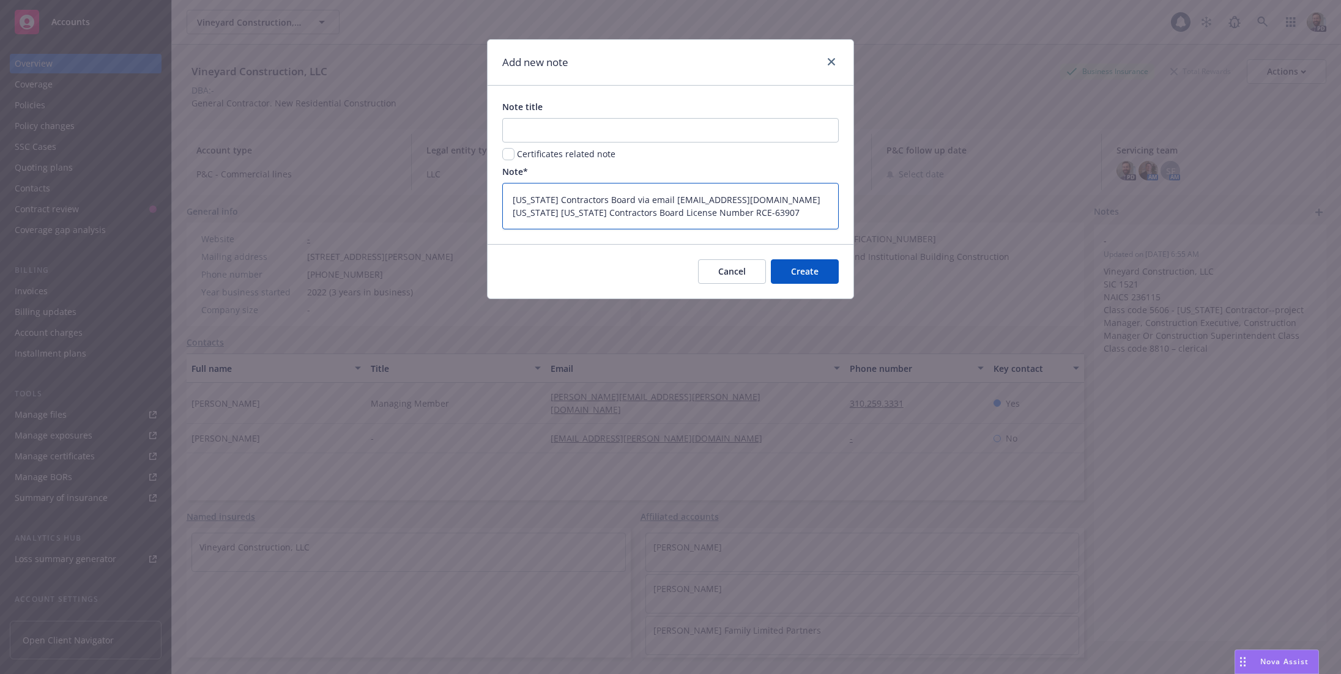
type textarea "x"
type textarea "[US_STATE] Contractors Board via email [EMAIL_ADDRESS][US_STATE] Contractors Bo…"
type textarea "x"
type textarea "[US_STATE] Contractors Board via email [EMAIL_ADDRESS][DOMAIN_NAME][US_STATE] […"
click at [520, 125] on input "Note title" at bounding box center [670, 130] width 337 height 24
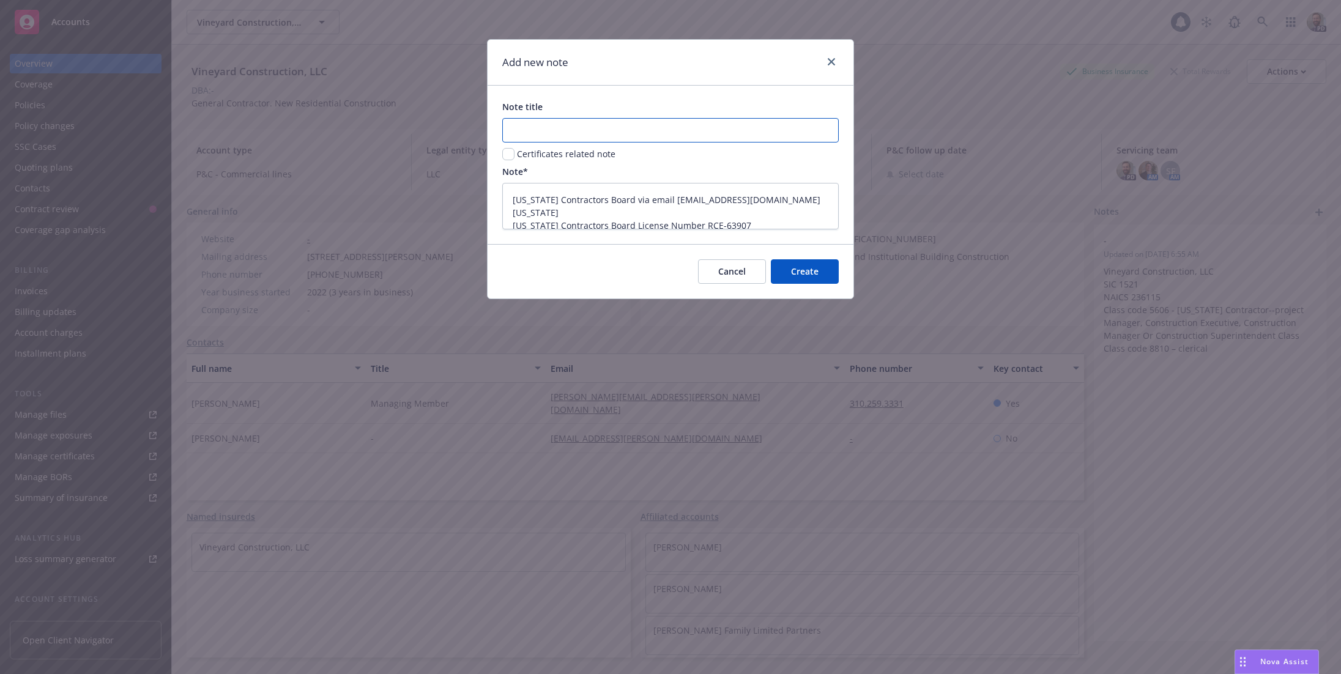
type textarea "x"
type input "I"
type textarea "x"
type input "Id"
type textarea "x"
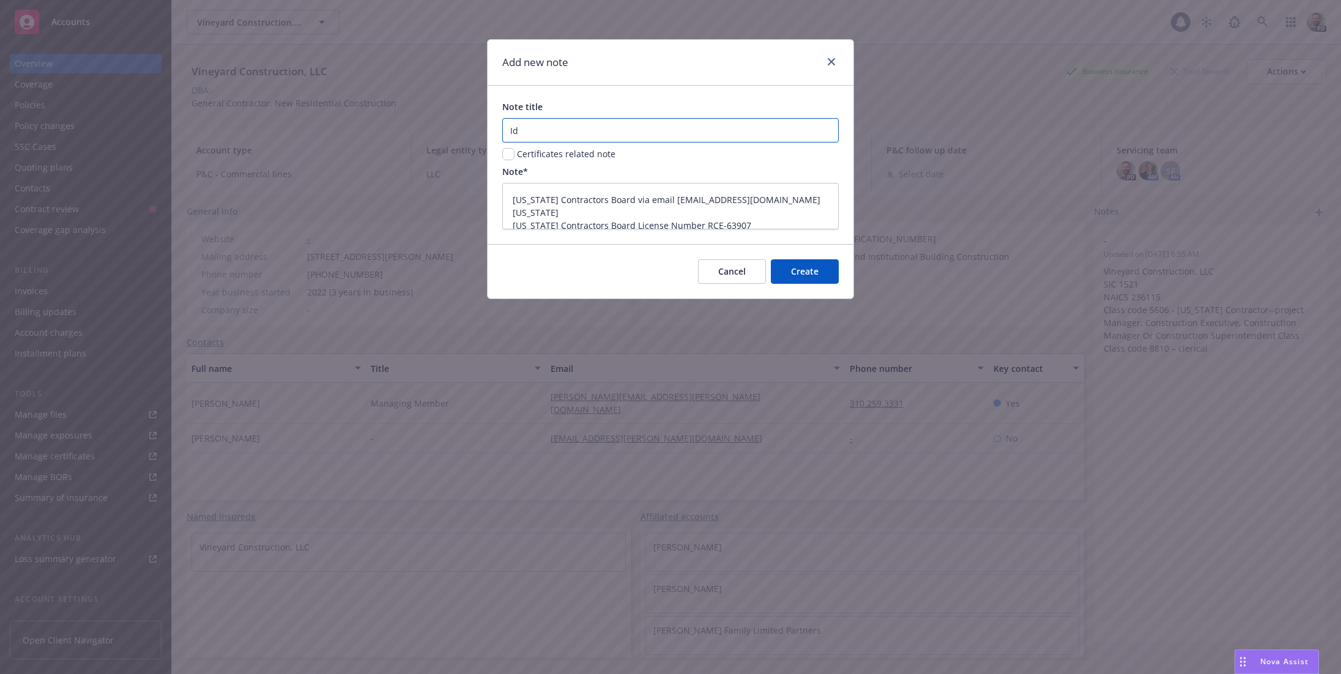
type input "[PERSON_NAME]"
type textarea "x"
type input "Idah"
type textarea "x"
type input "[US_STATE]"
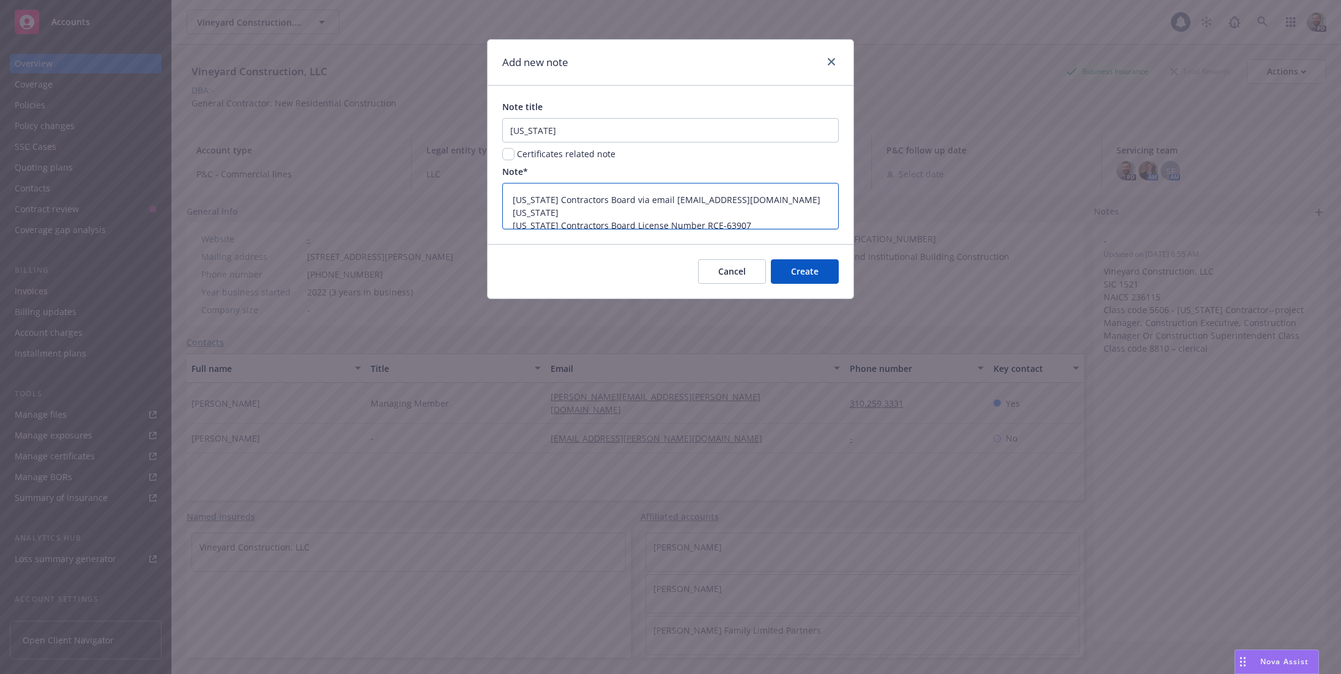
drag, startPoint x: 539, startPoint y: 198, endPoint x: 611, endPoint y: 201, distance: 72.3
click at [611, 201] on textarea "[US_STATE] Contractors Board via email [EMAIL_ADDRESS][DOMAIN_NAME][US_STATE] […" at bounding box center [670, 206] width 337 height 47
click at [573, 133] on input "[US_STATE]" at bounding box center [670, 130] width 337 height 24
type textarea "x"
type input "[US_STATE]"
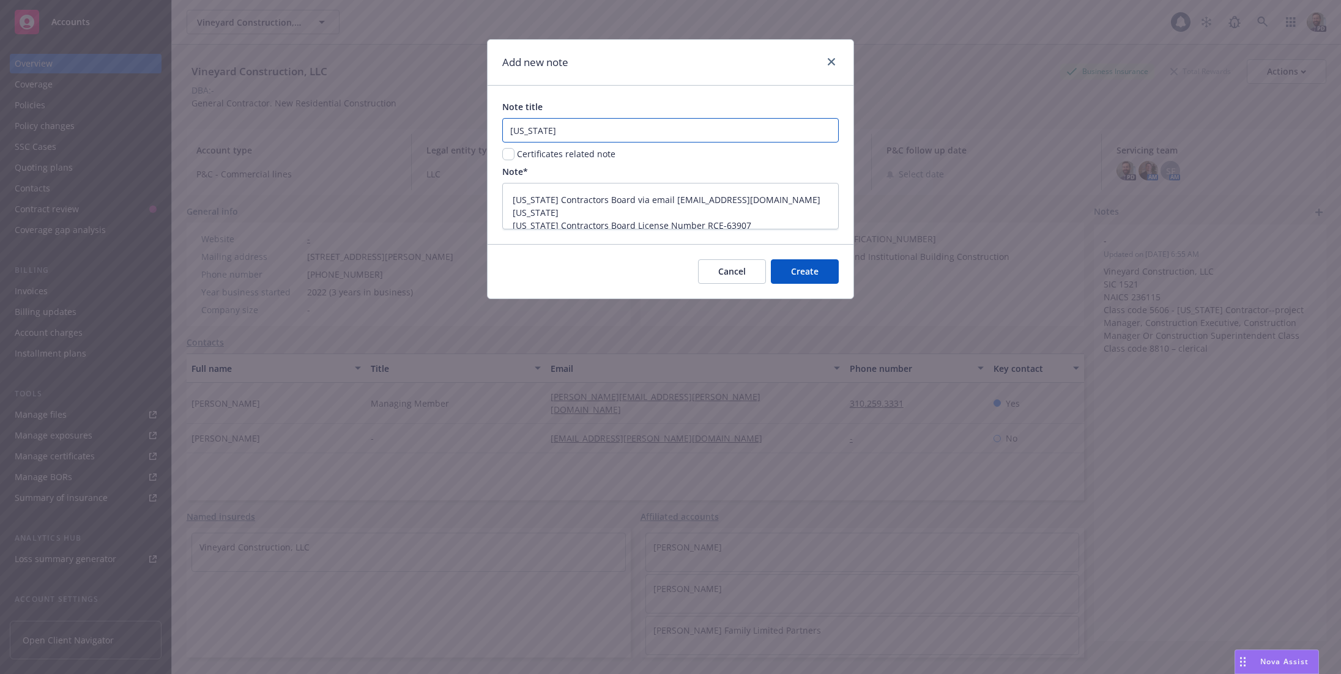
paste input "Contractors Board"
type textarea "x"
type input "[US_STATE] Contractors Board"
type textarea "x"
type input "[US_STATE] Contractors Board"
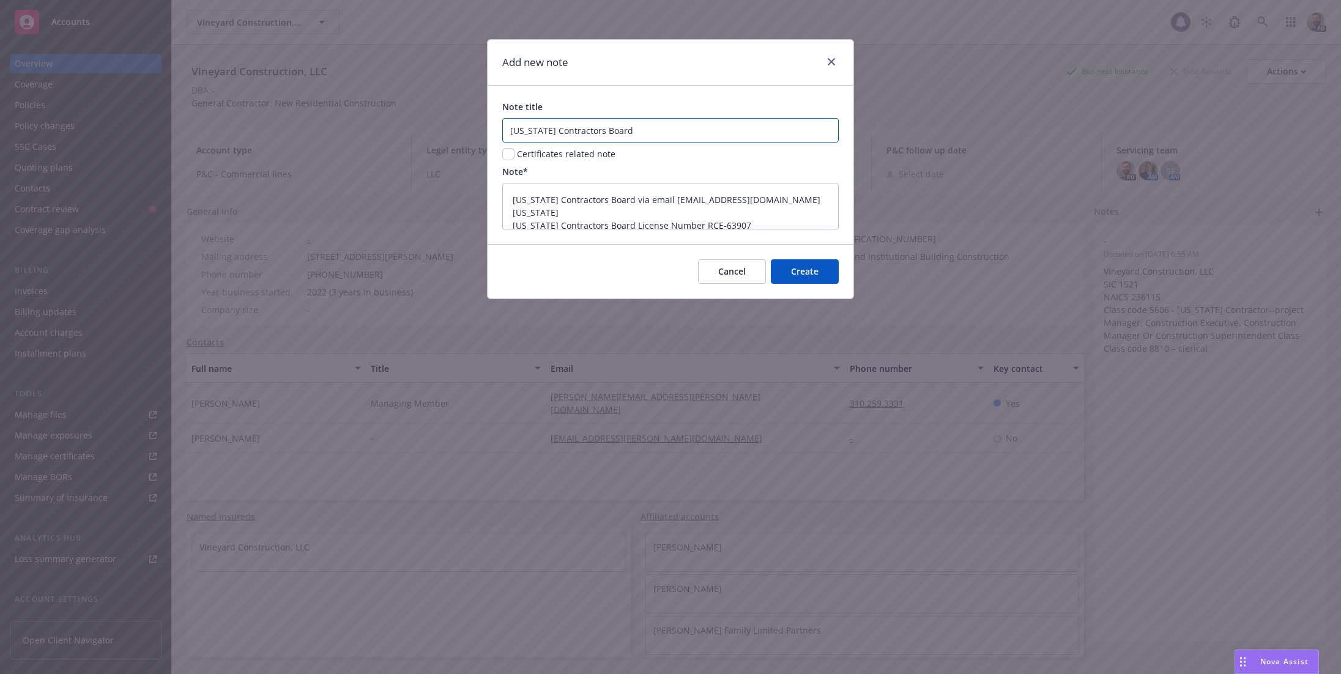
type textarea "x"
type input "[US_STATE] Contractors Board I"
type textarea "x"
type input "[US_STATE] Contractors Board In"
type textarea "x"
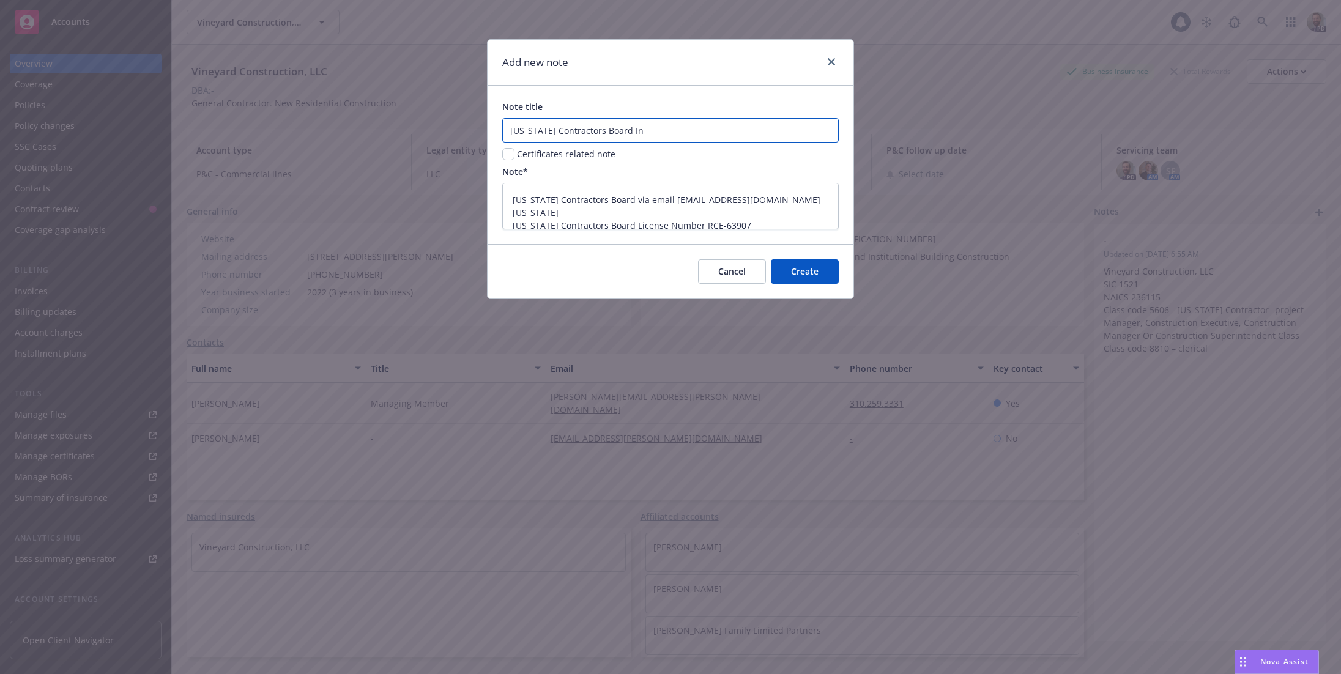
type input "[US_STATE] Contractors Board Inf"
type textarea "x"
type input "[US_STATE] Contractors Board Info"
click at [794, 275] on span "Create" at bounding box center [805, 272] width 28 height 12
type textarea "x"
